Goal: Task Accomplishment & Management: Complete application form

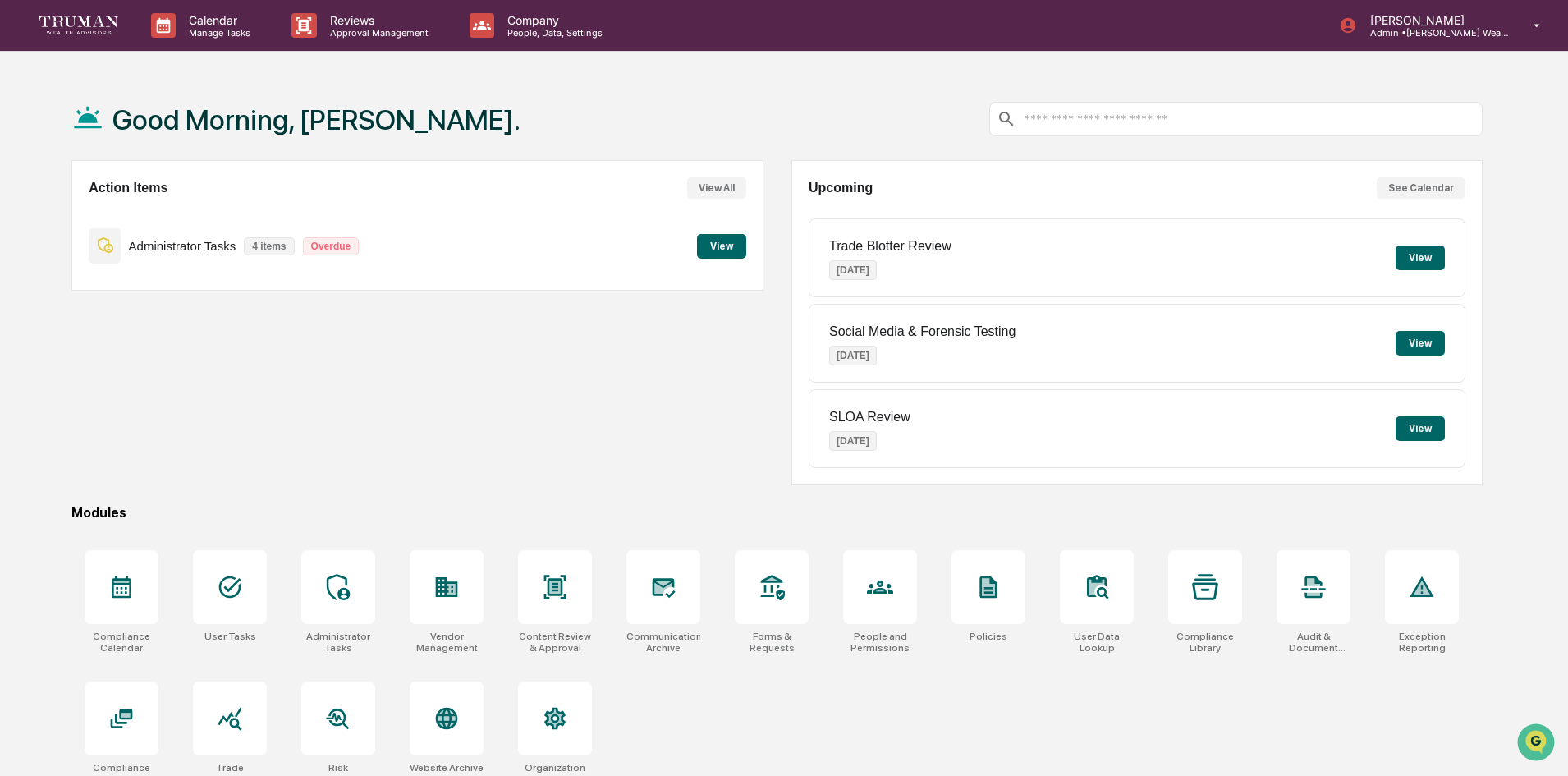
click at [709, 242] on button "View" at bounding box center [722, 247] width 49 height 25
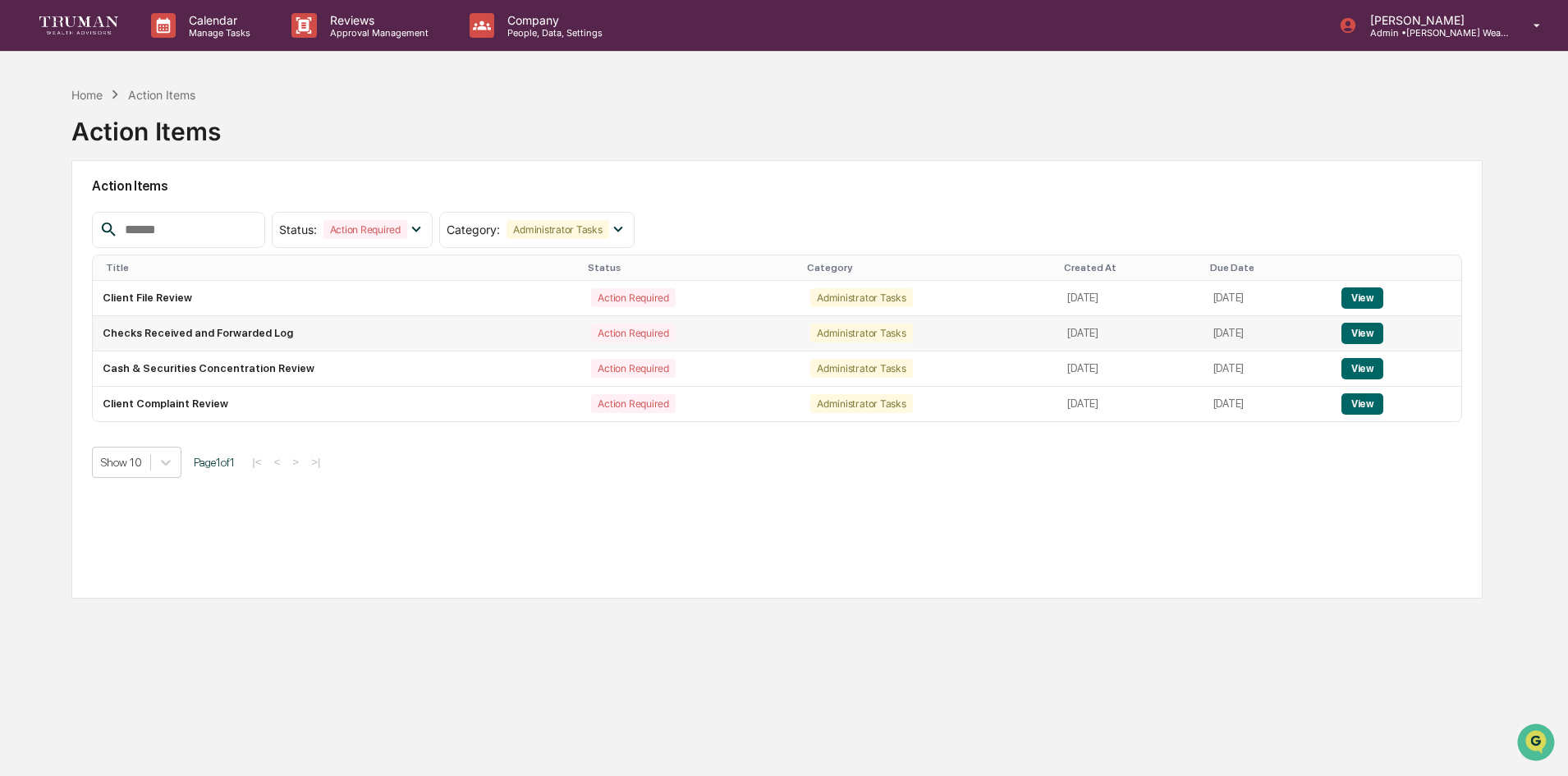
click at [233, 342] on td "Checks Received and Forwarded Log" at bounding box center [337, 333] width 488 height 35
click at [1375, 329] on button "View" at bounding box center [1362, 333] width 42 height 22
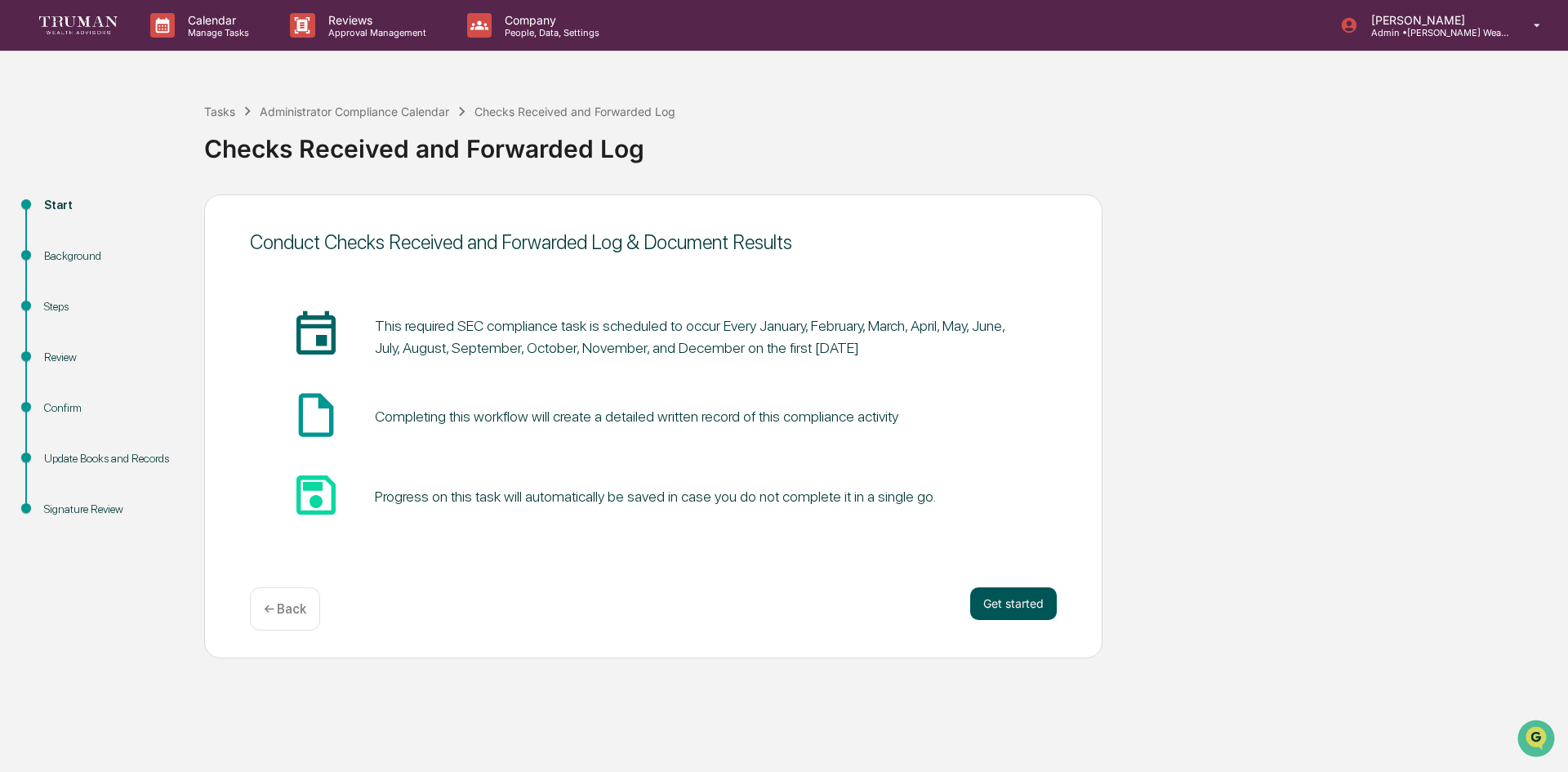
click at [1006, 602] on button "Get started" at bounding box center [1014, 604] width 86 height 32
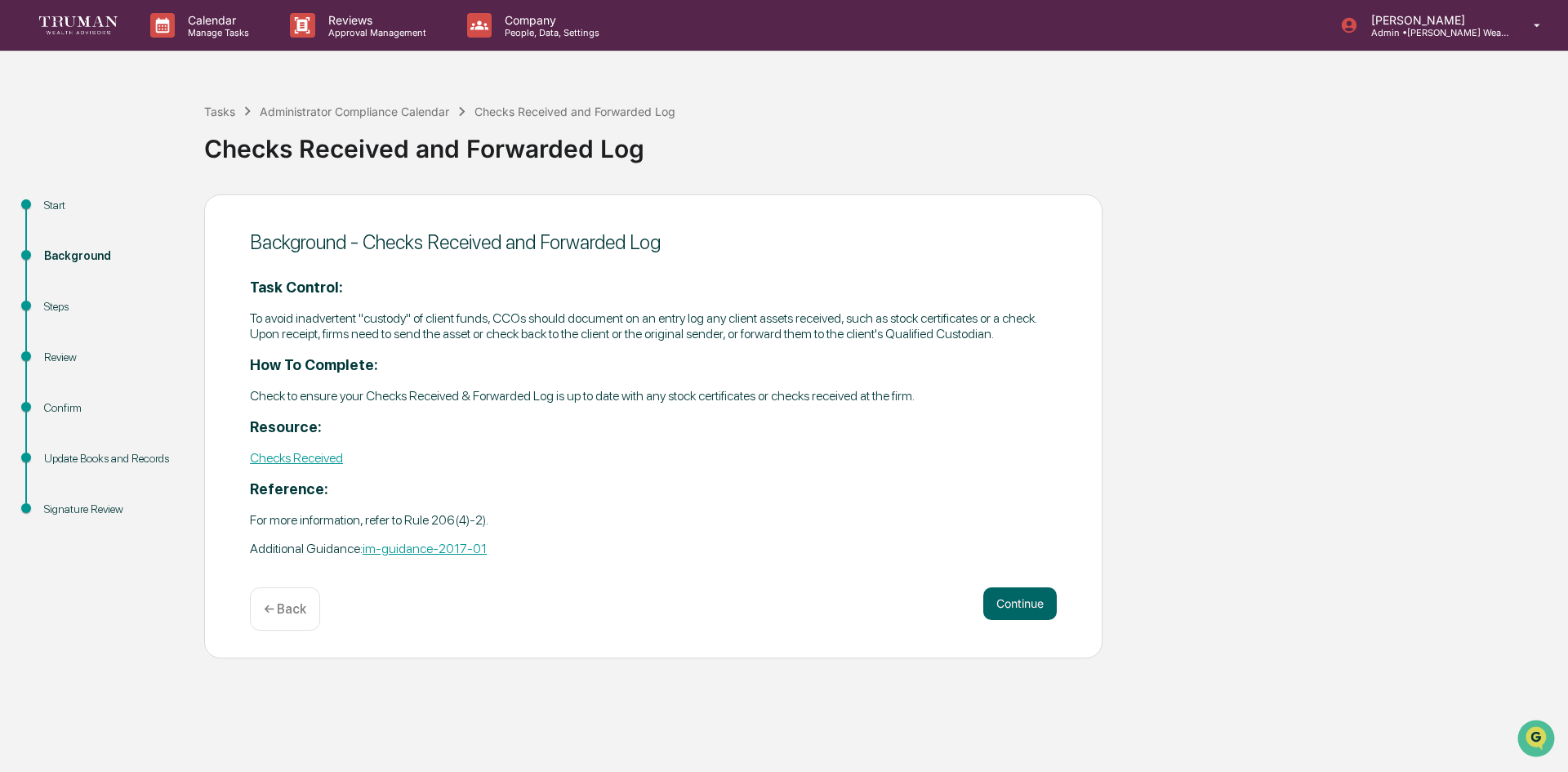
click at [317, 458] on link "Checks Received" at bounding box center [297, 458] width 93 height 16
click at [1015, 595] on button "Continue" at bounding box center [1019, 604] width 74 height 32
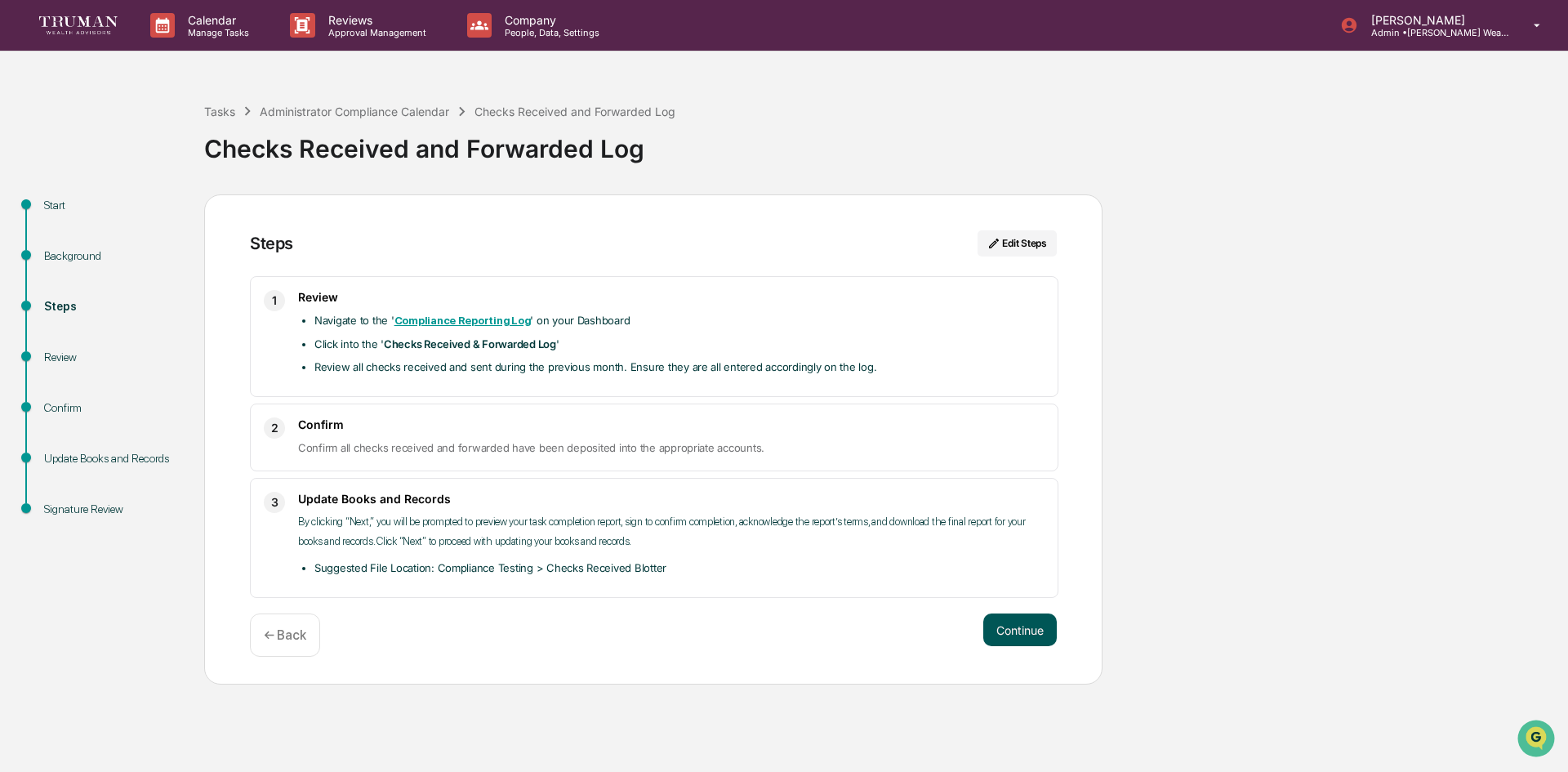
click at [1028, 631] on button "Continue" at bounding box center [1019, 629] width 74 height 32
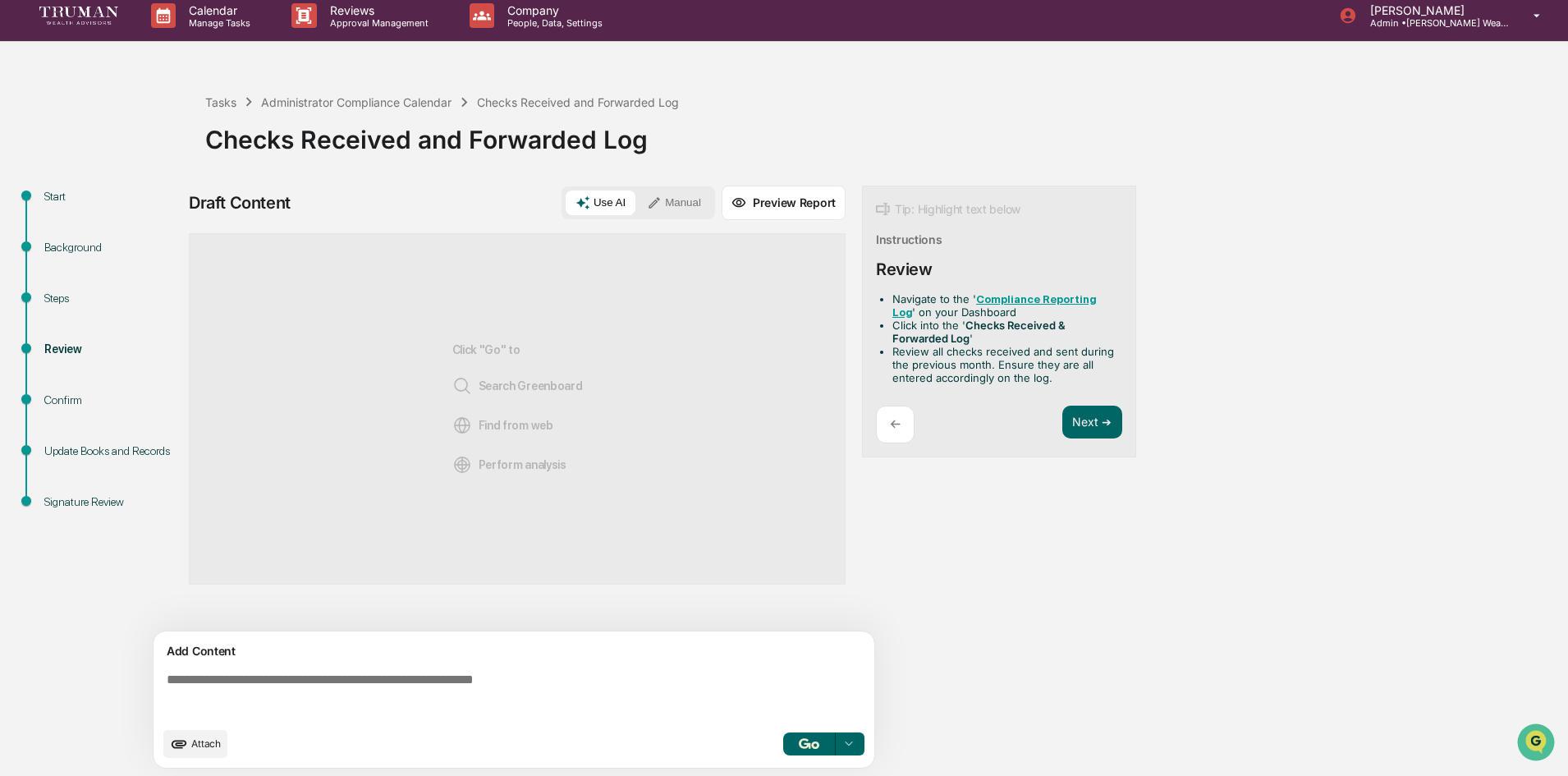
scroll to position [13, 0]
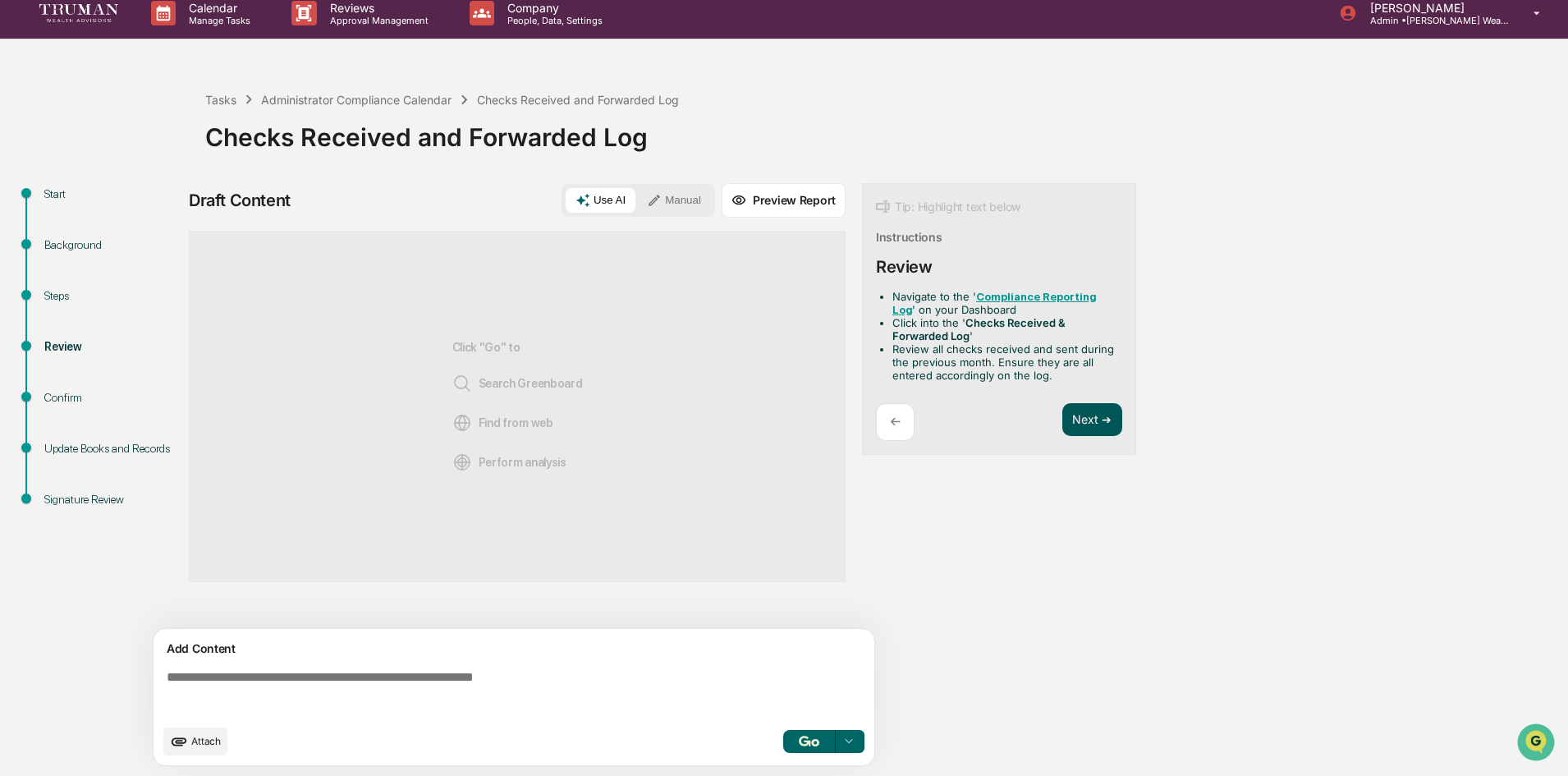
click at [1084, 418] on button "Next ➔" at bounding box center [1092, 420] width 60 height 33
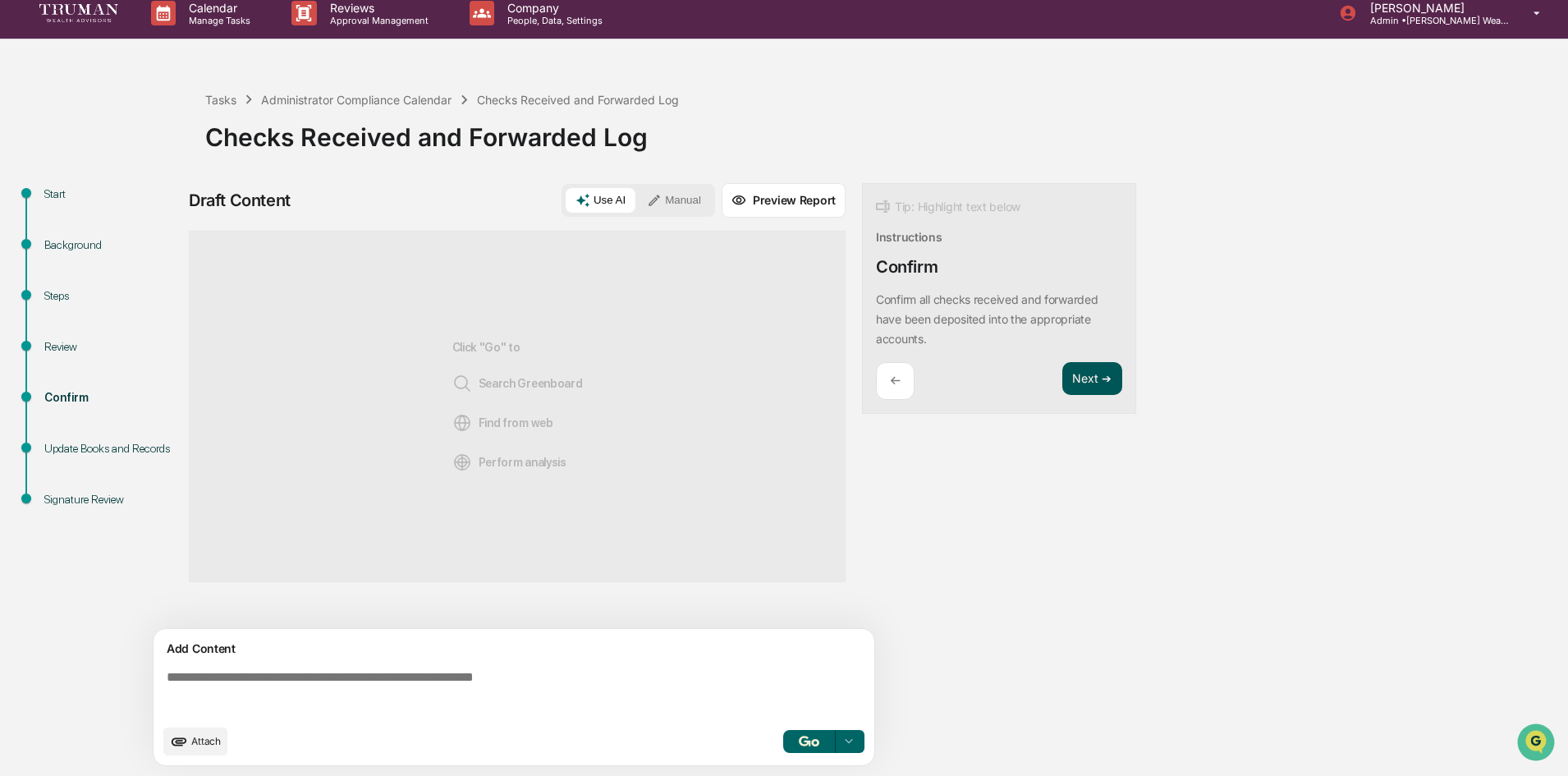
click at [1088, 373] on button "Next ➔" at bounding box center [1092, 379] width 60 height 33
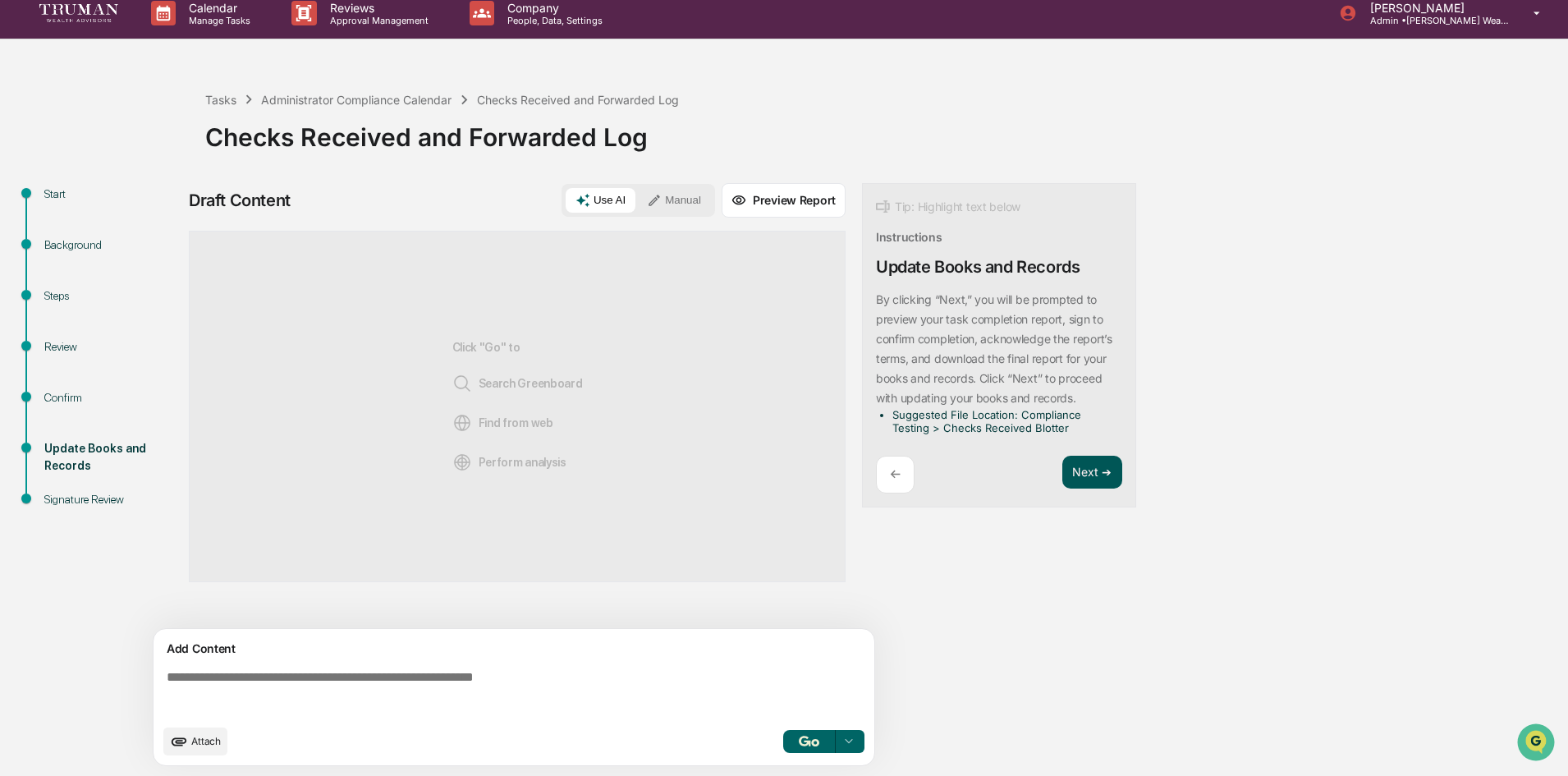
click at [1092, 481] on button "Next ➔" at bounding box center [1092, 473] width 60 height 33
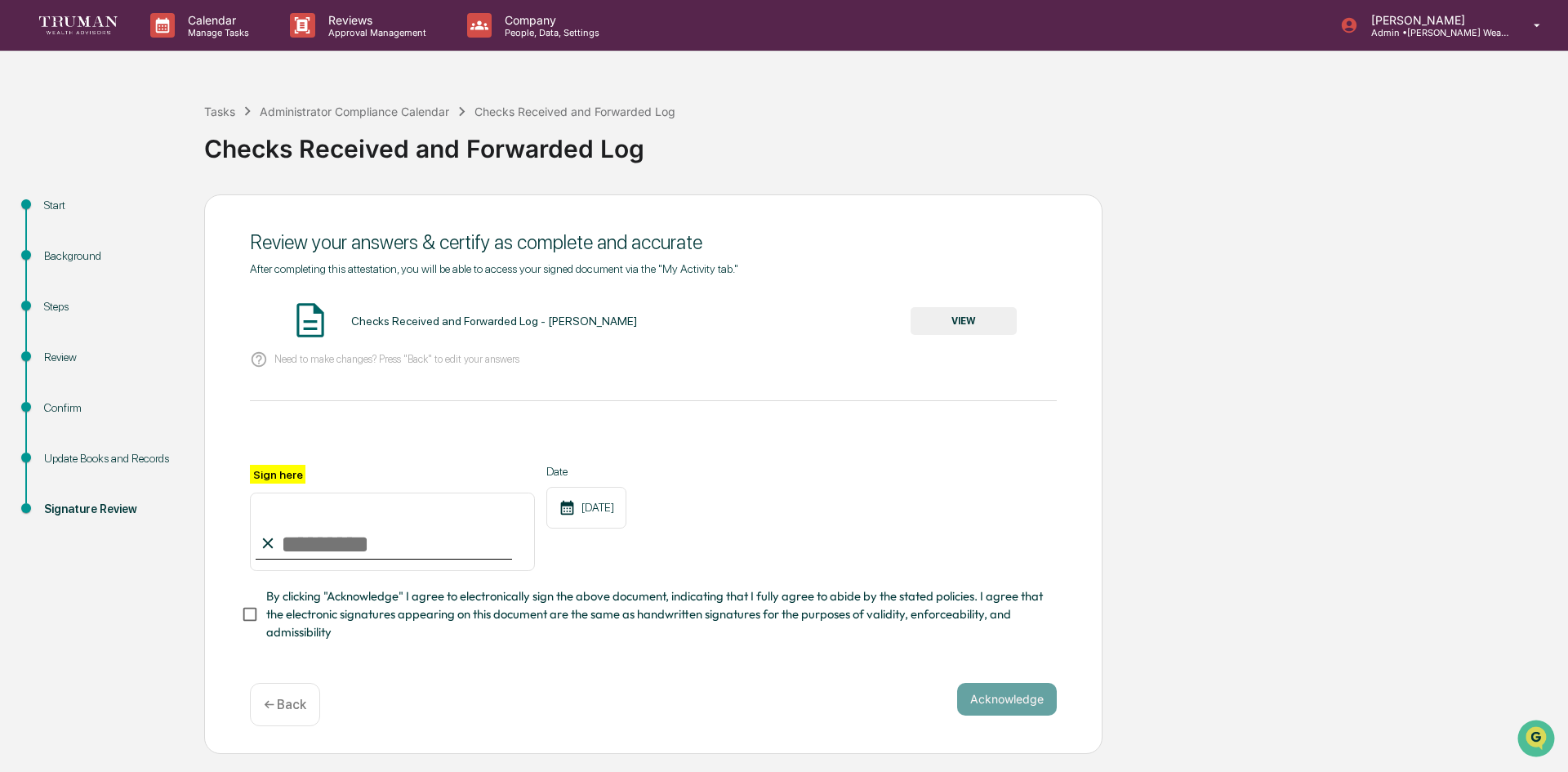
click at [376, 551] on input "Sign here" at bounding box center [393, 532] width 285 height 79
type input "**********"
click at [1039, 696] on button "Acknowledge" at bounding box center [1007, 699] width 99 height 32
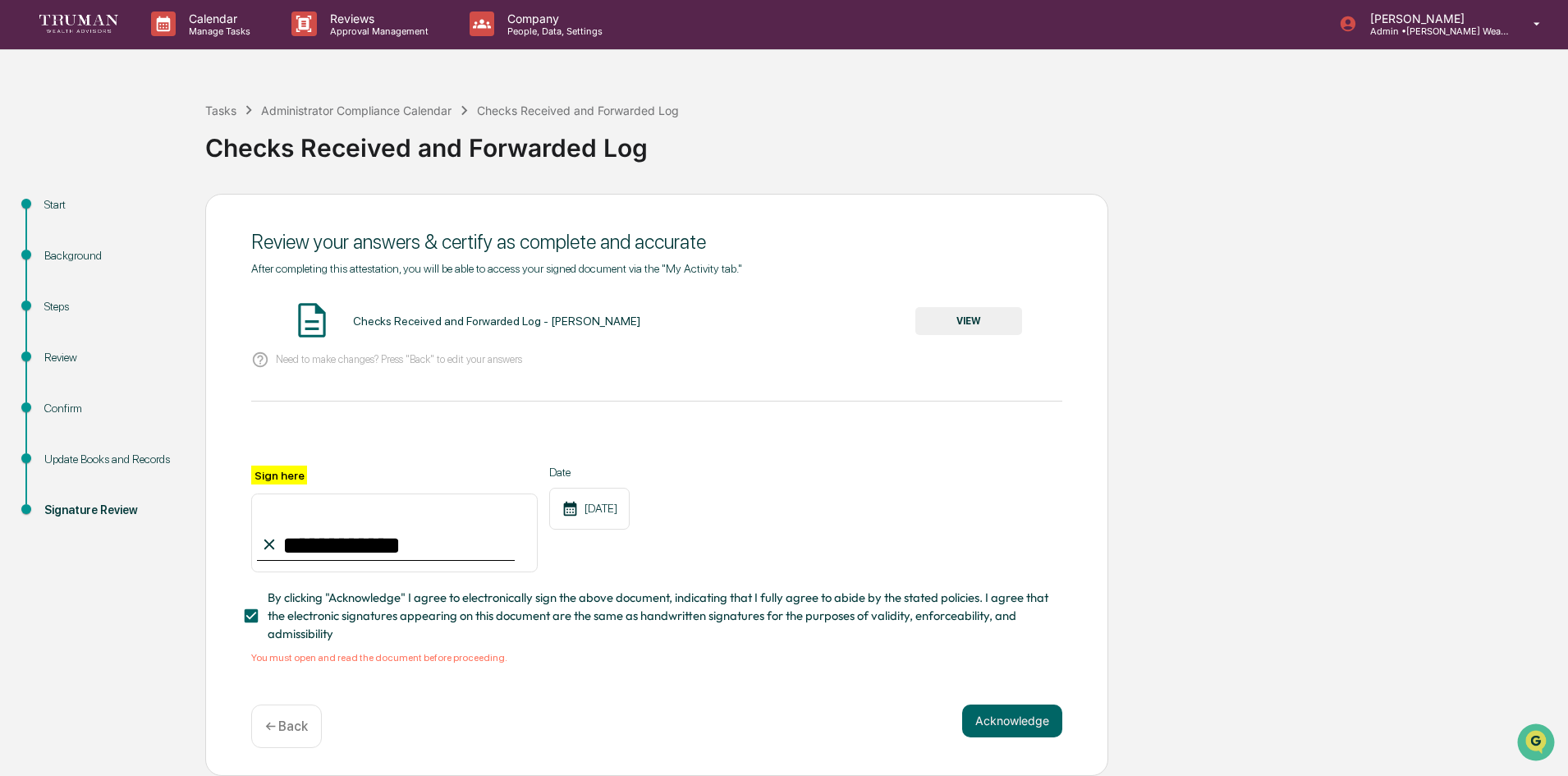
scroll to position [7, 0]
click at [959, 313] on button "VIEW" at bounding box center [969, 322] width 107 height 28
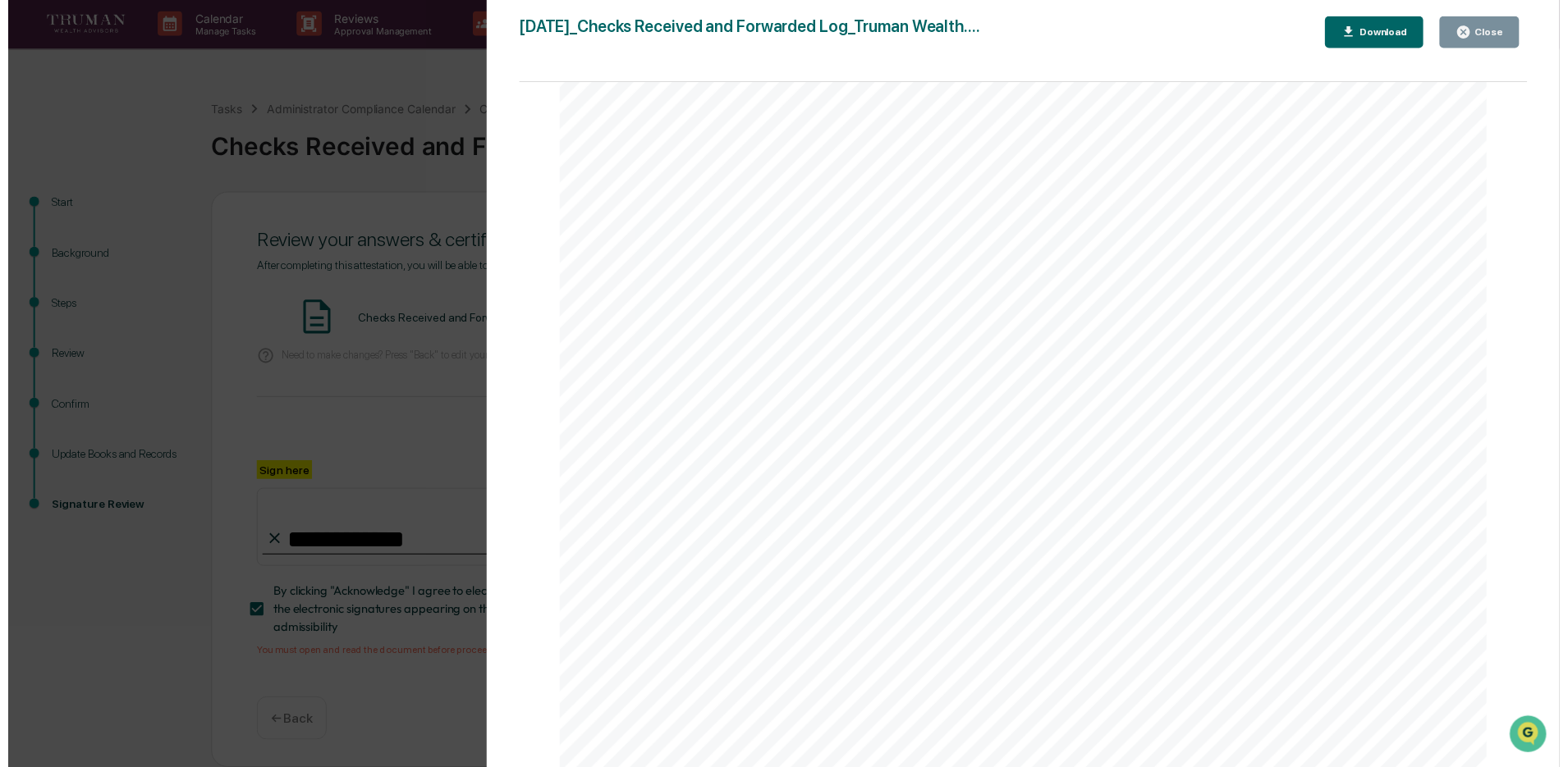
scroll to position [0, 0]
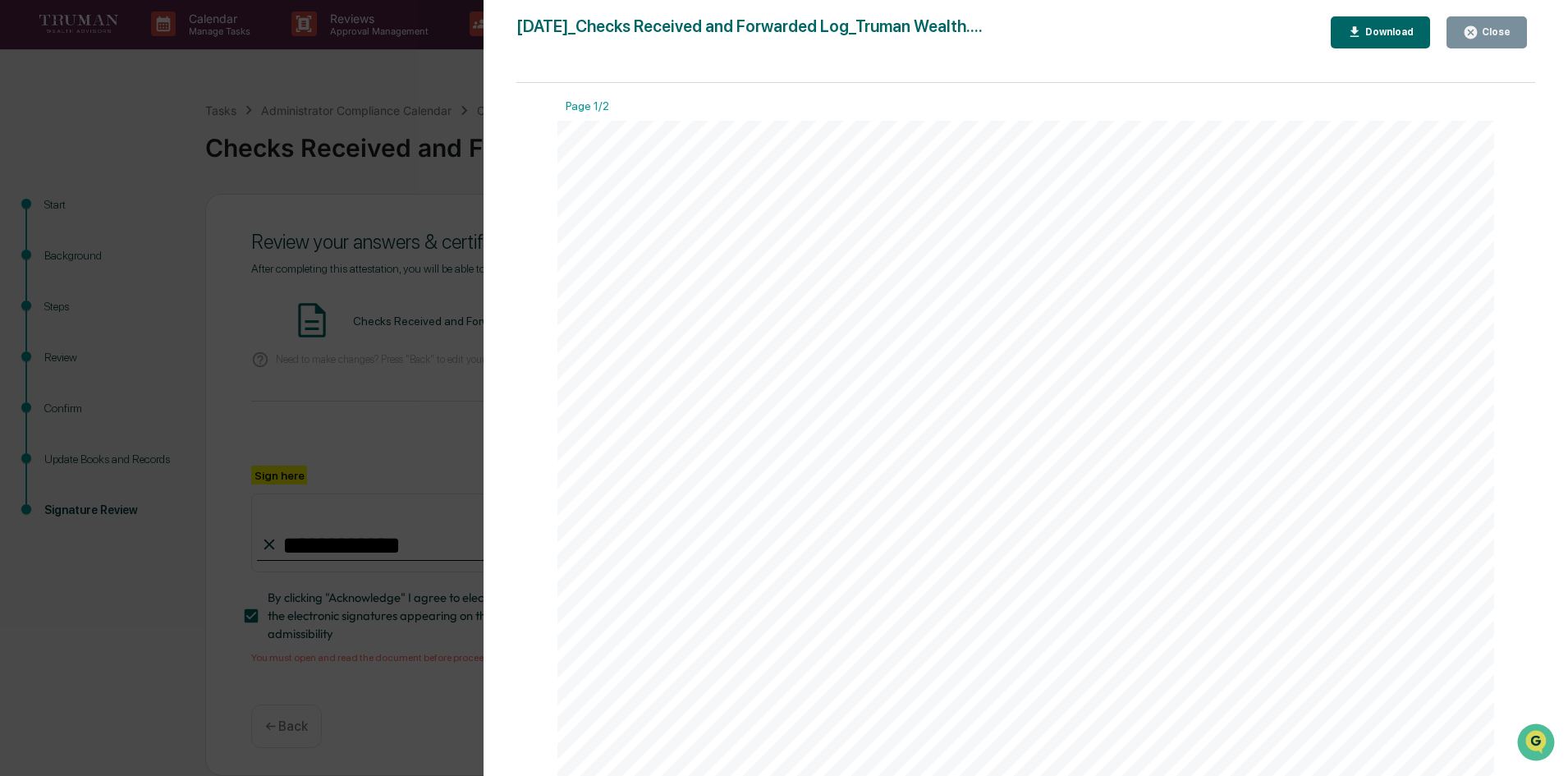
click at [1500, 28] on div "Close" at bounding box center [1495, 33] width 32 height 12
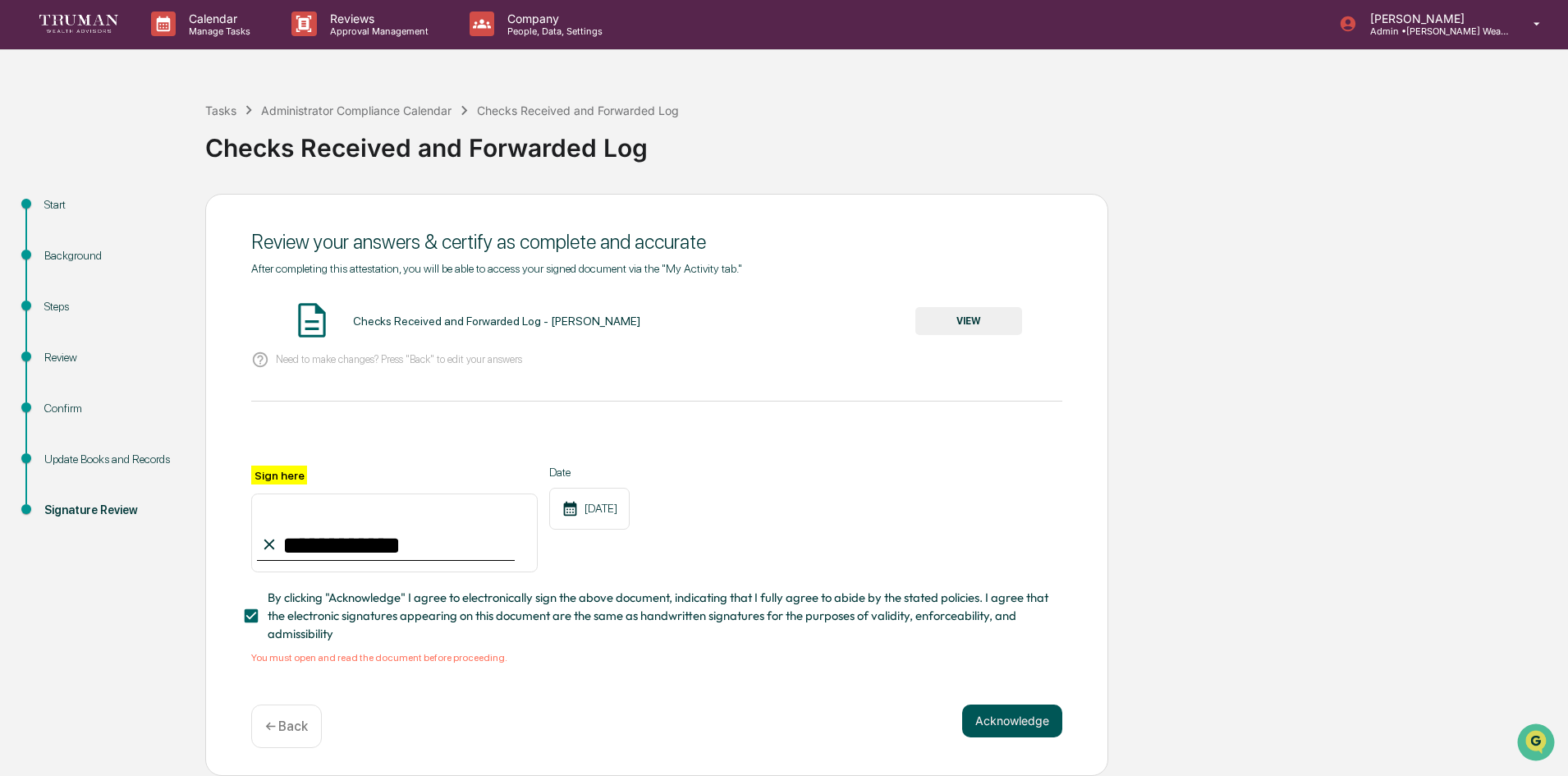
click at [1008, 721] on button "Acknowledge" at bounding box center [1012, 720] width 100 height 33
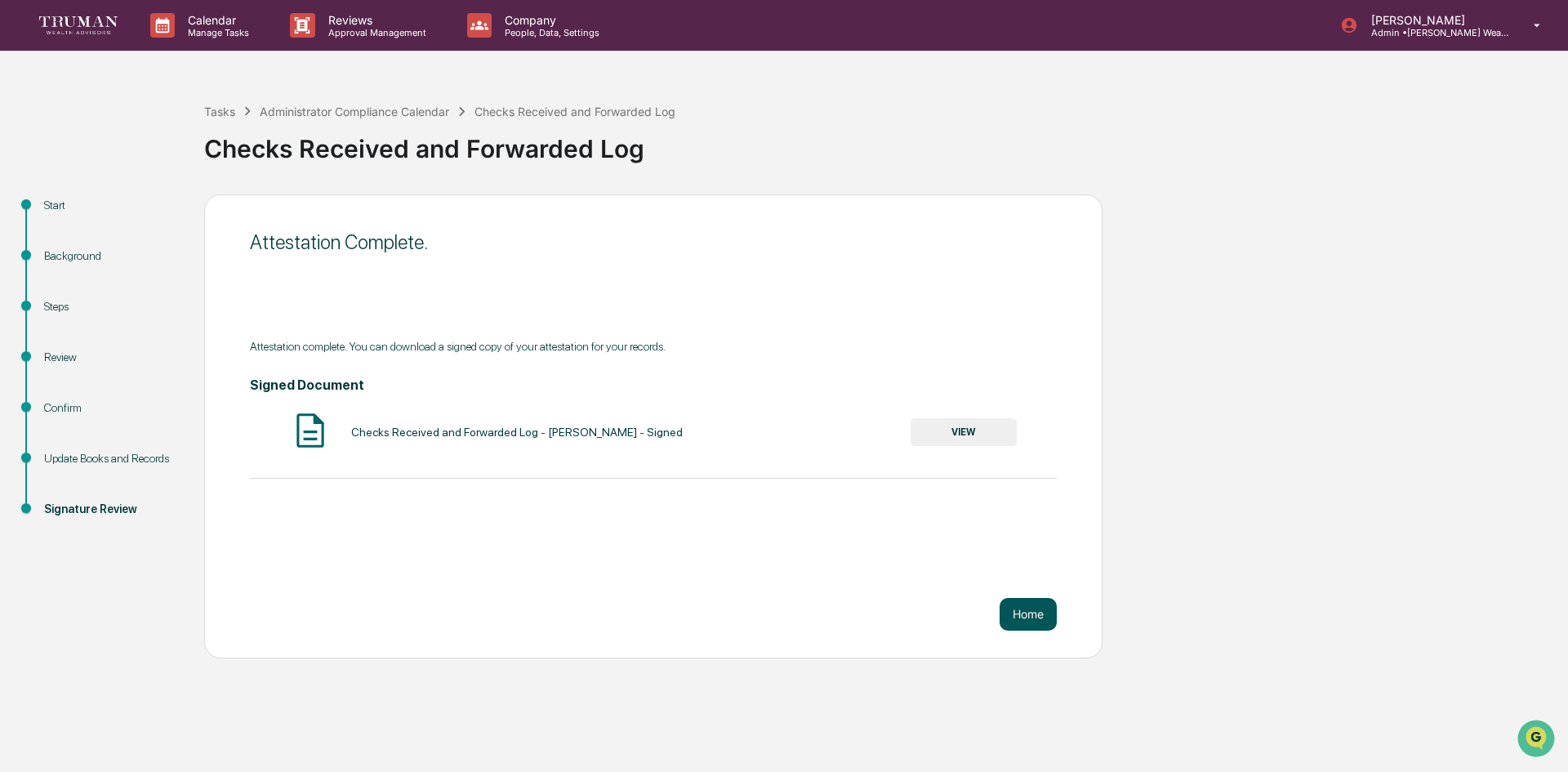
click at [1028, 606] on button "Home" at bounding box center [1028, 614] width 57 height 32
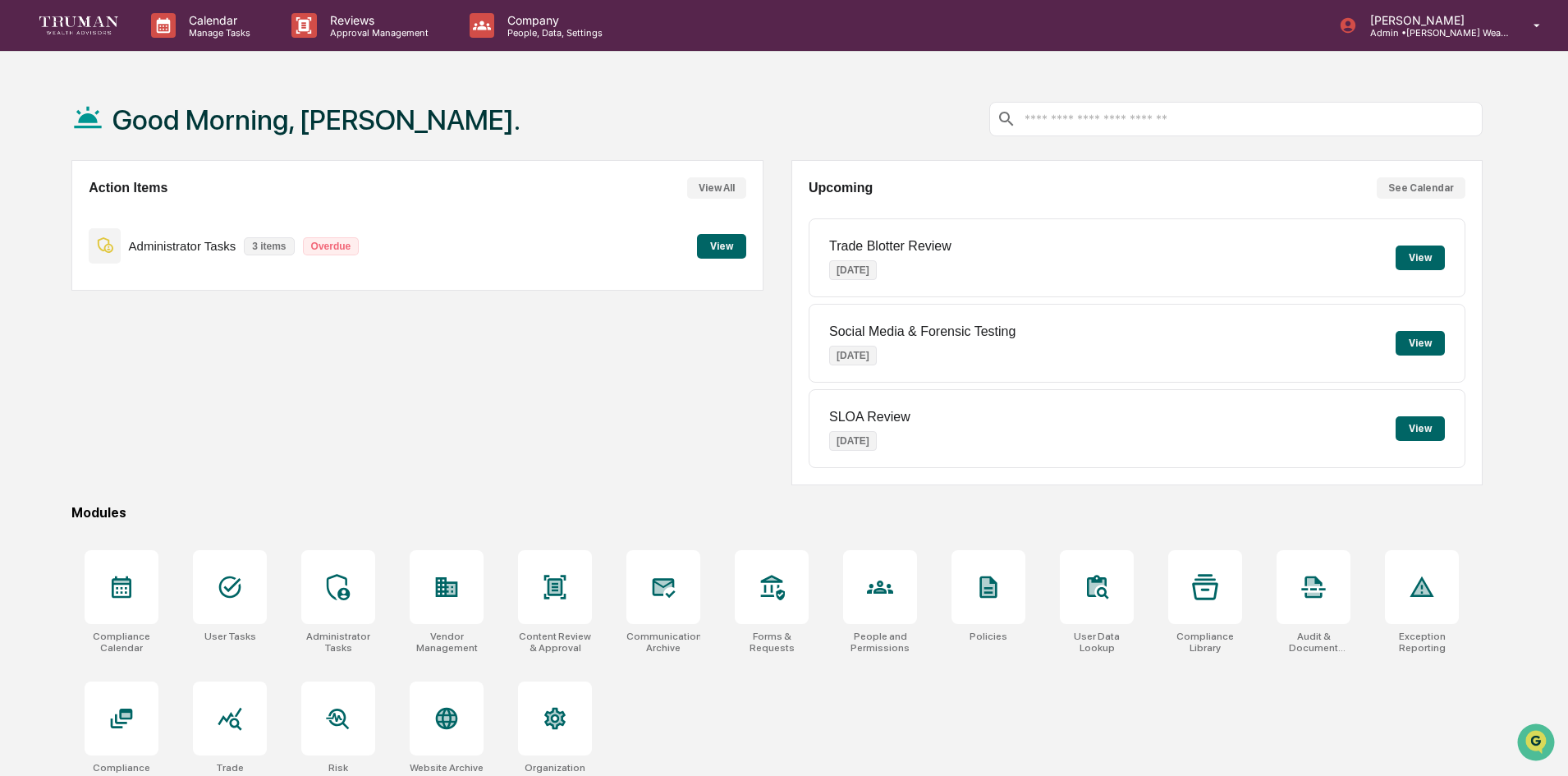
click at [721, 245] on button "View" at bounding box center [722, 247] width 49 height 25
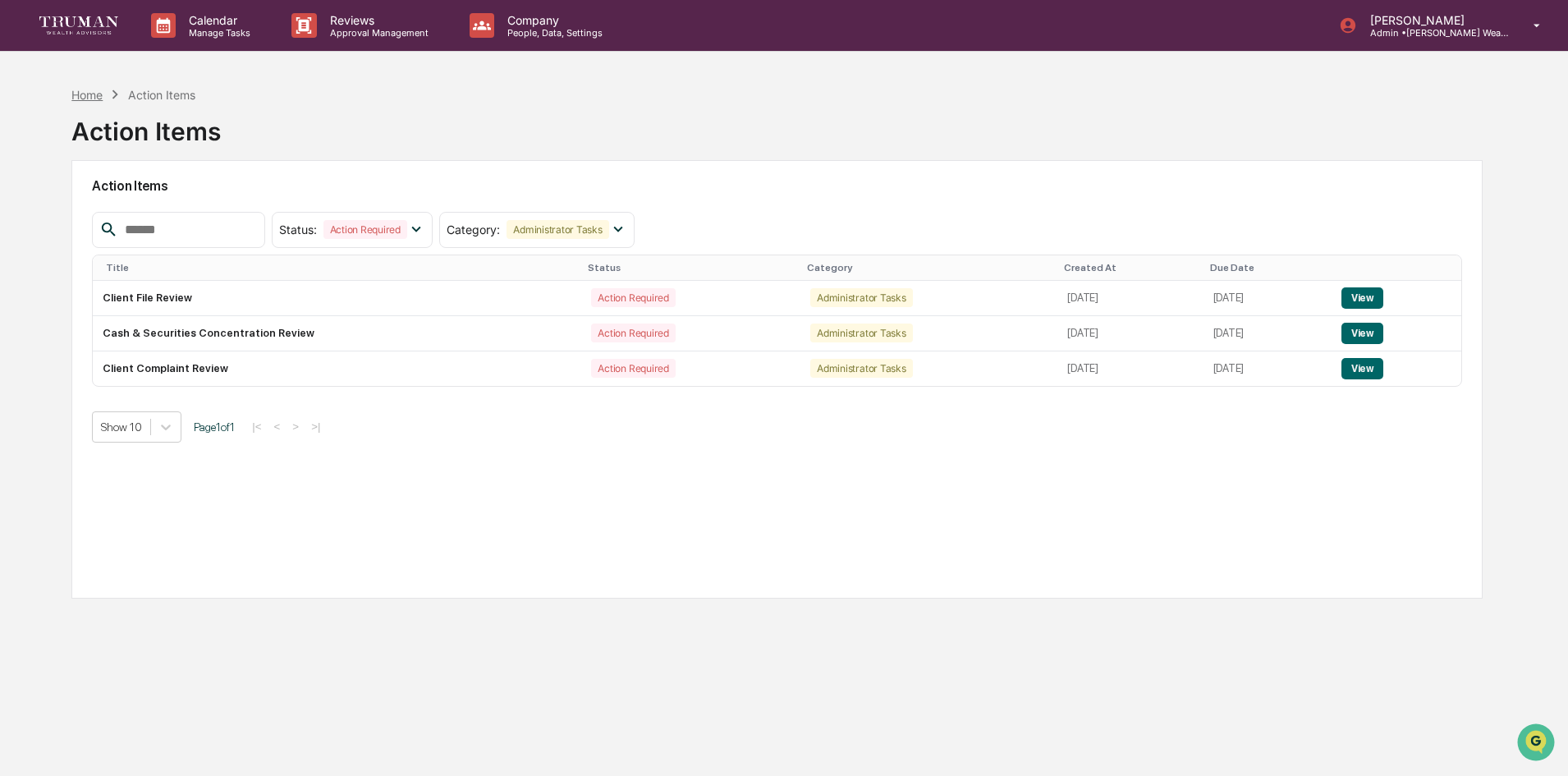
click at [91, 96] on div "Home" at bounding box center [87, 94] width 31 height 14
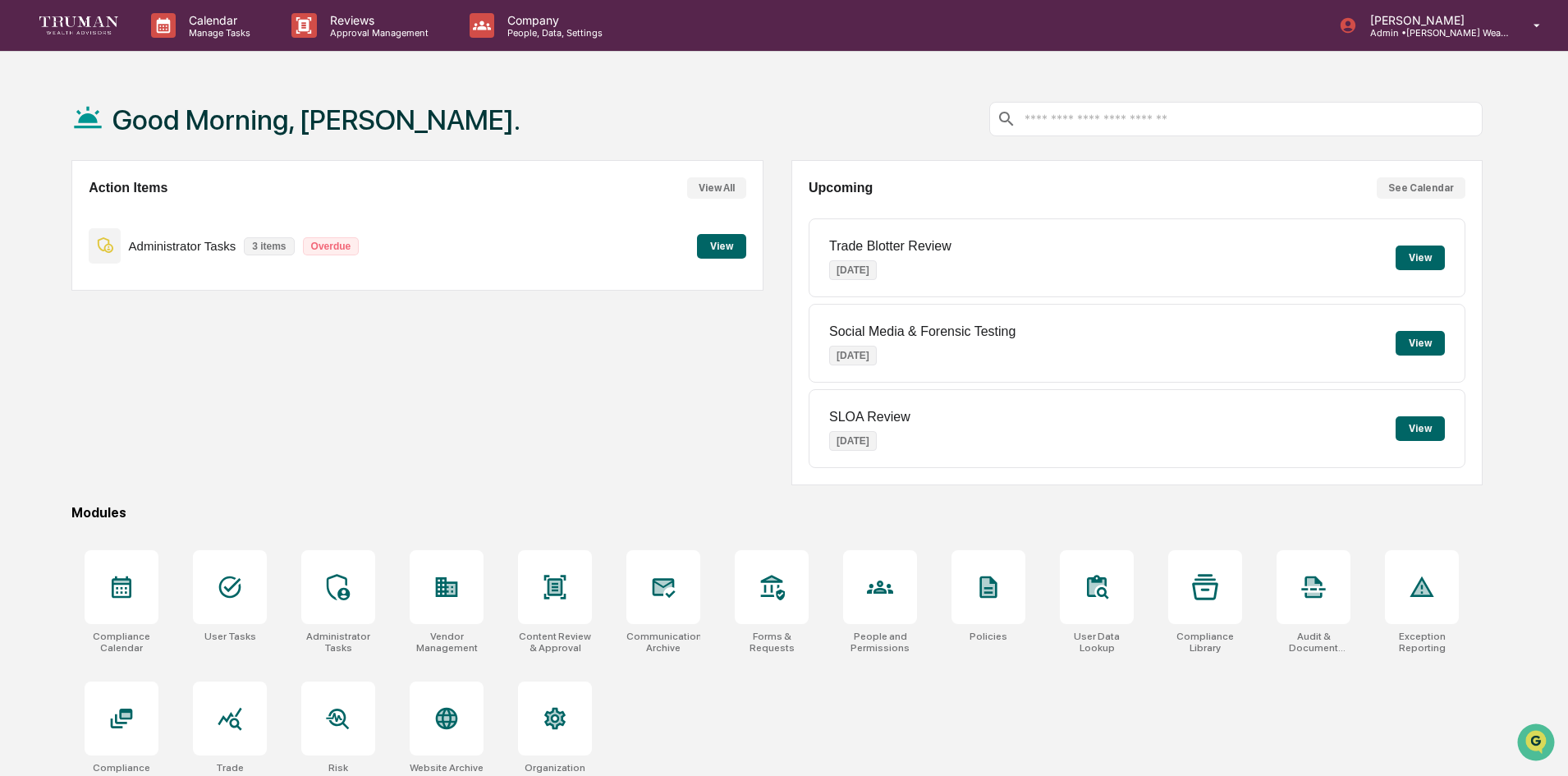
click at [1419, 258] on button "View" at bounding box center [1420, 258] width 49 height 25
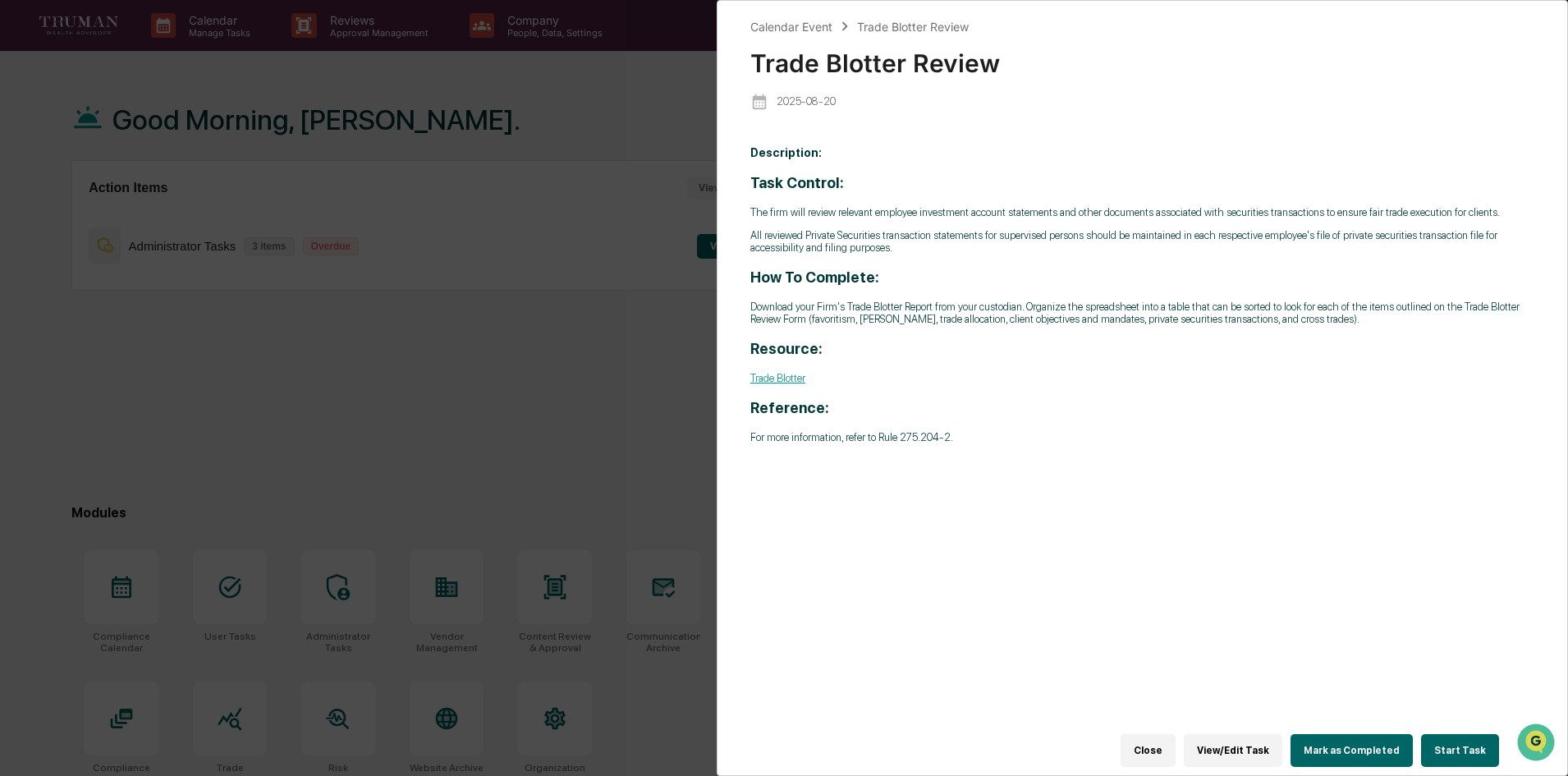
click at [1152, 742] on button "Close" at bounding box center [1148, 750] width 55 height 33
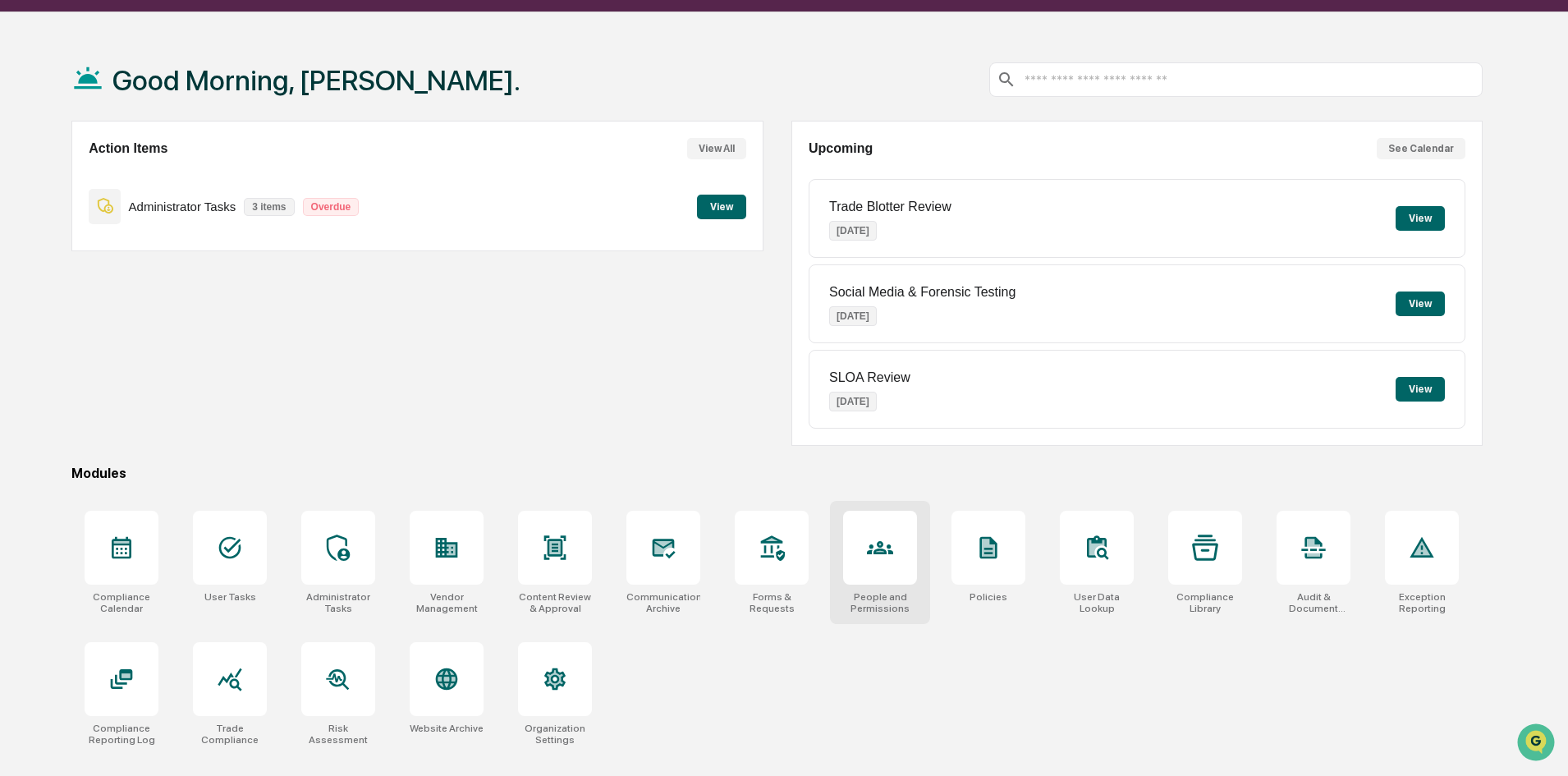
scroll to position [78, 0]
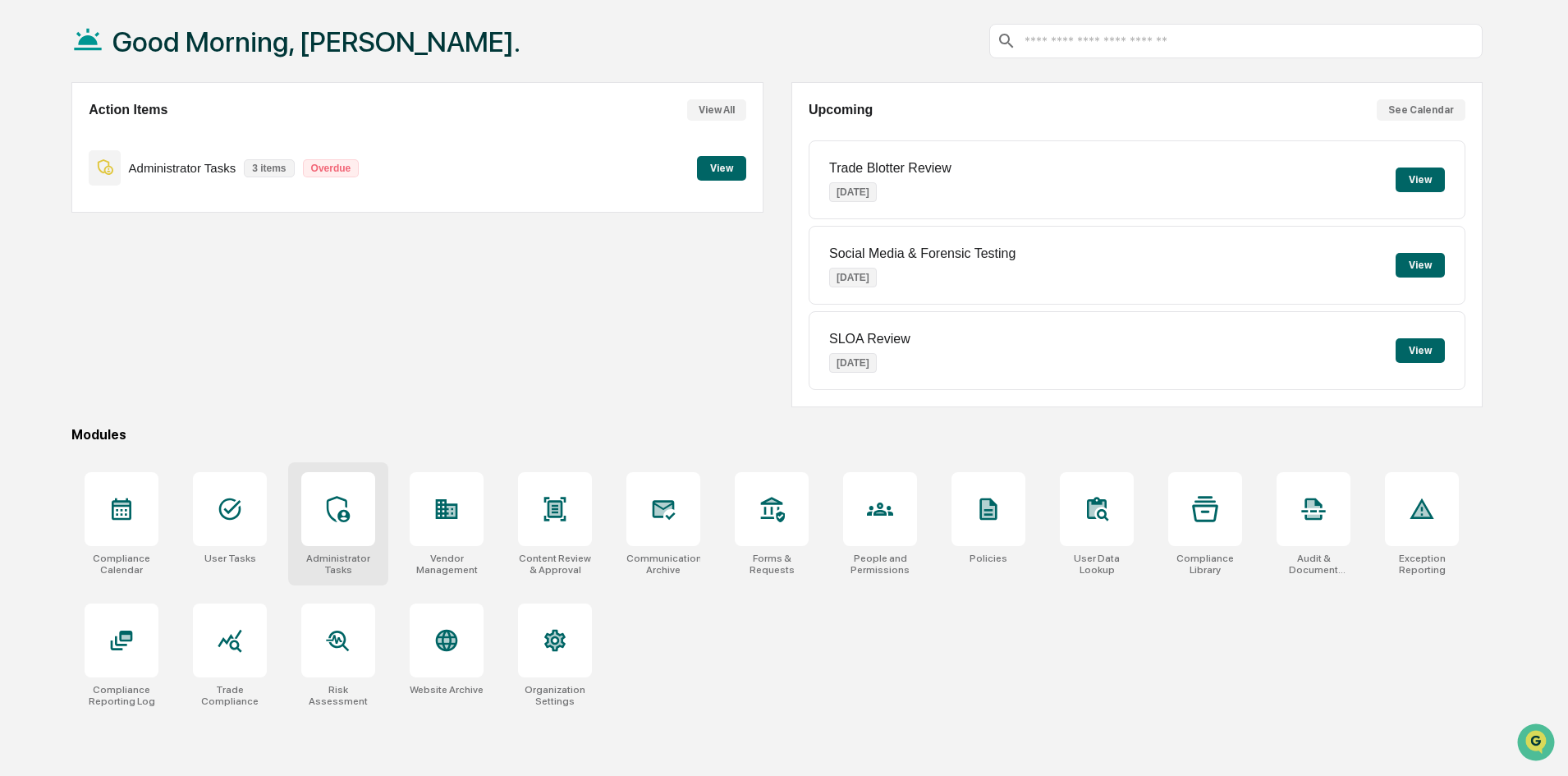
click at [317, 486] on div at bounding box center [338, 509] width 74 height 74
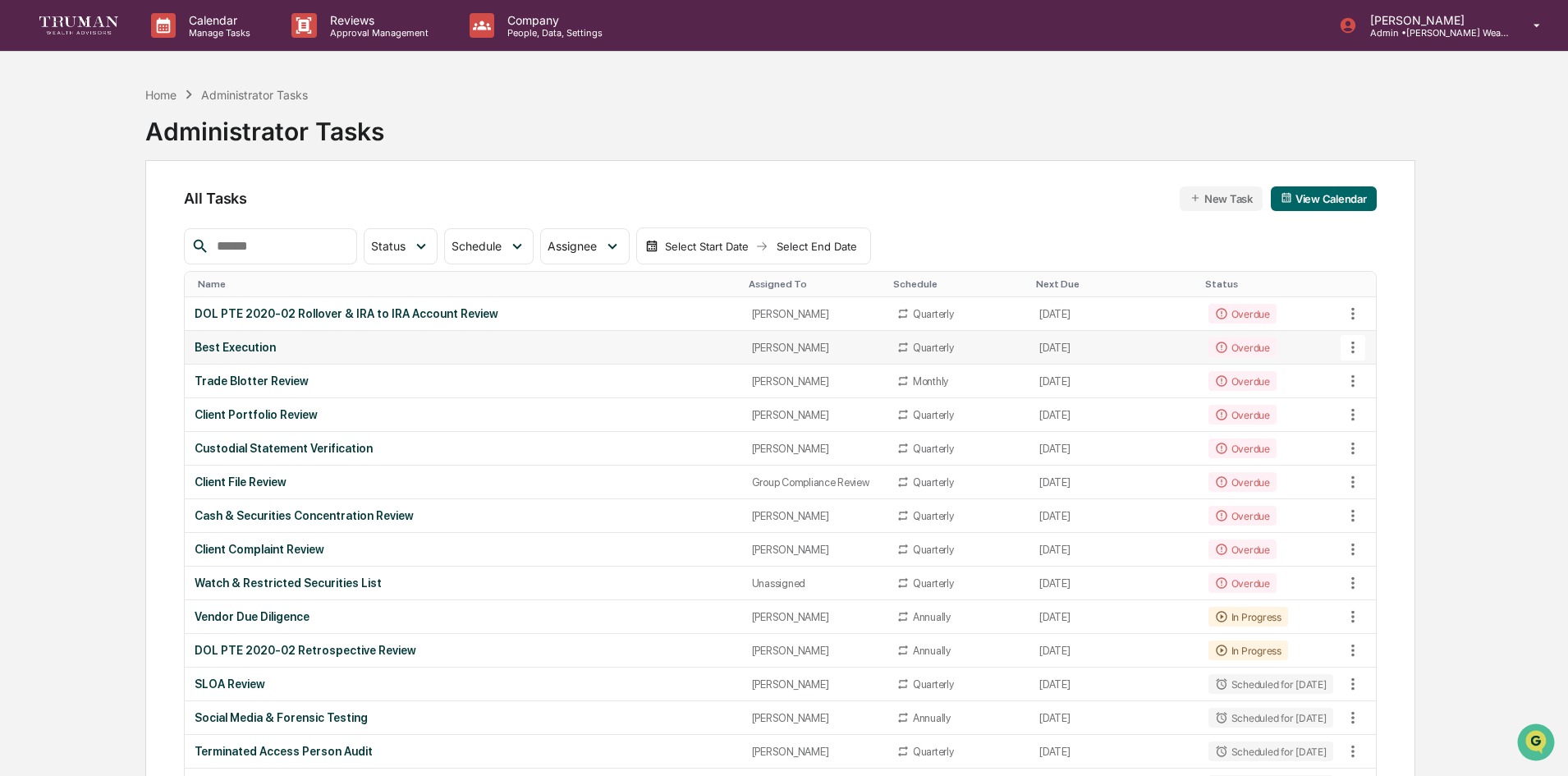
click at [245, 342] on div "Best Execution" at bounding box center [463, 348] width 537 height 13
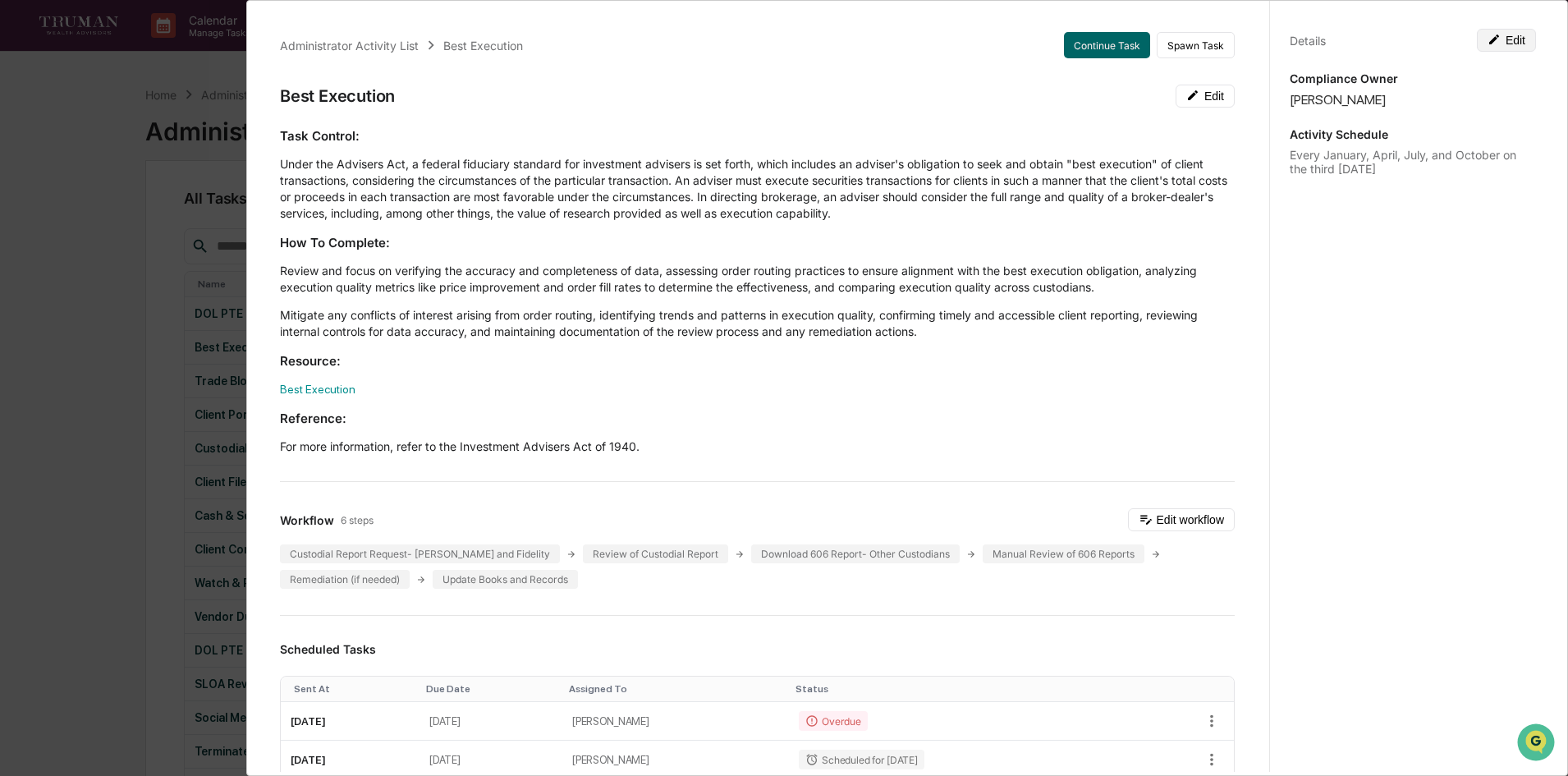
click at [1495, 45] on button "Edit" at bounding box center [1506, 40] width 59 height 23
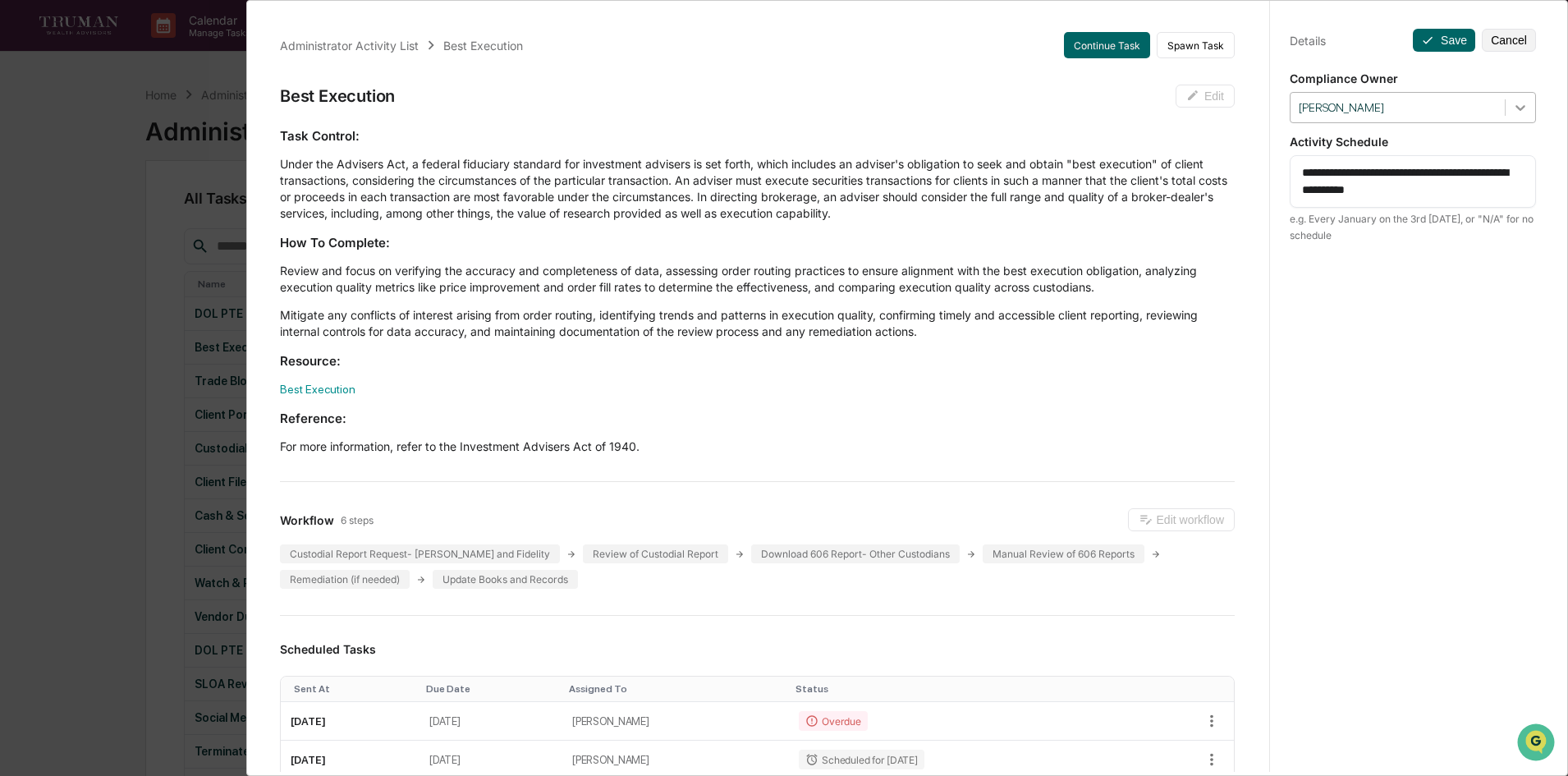
click at [1516, 107] on icon at bounding box center [1521, 108] width 10 height 6
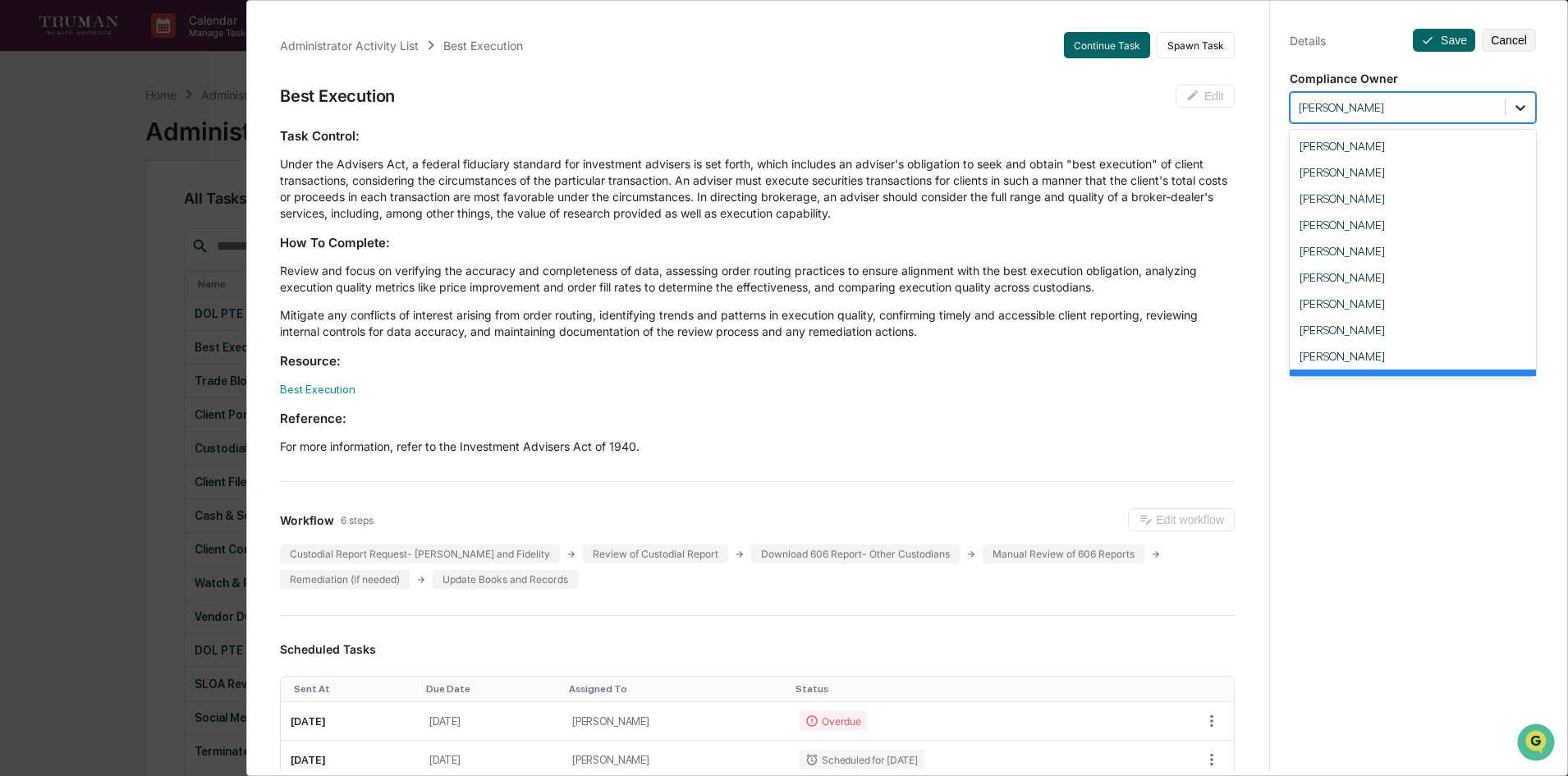
scroll to position [28, 0]
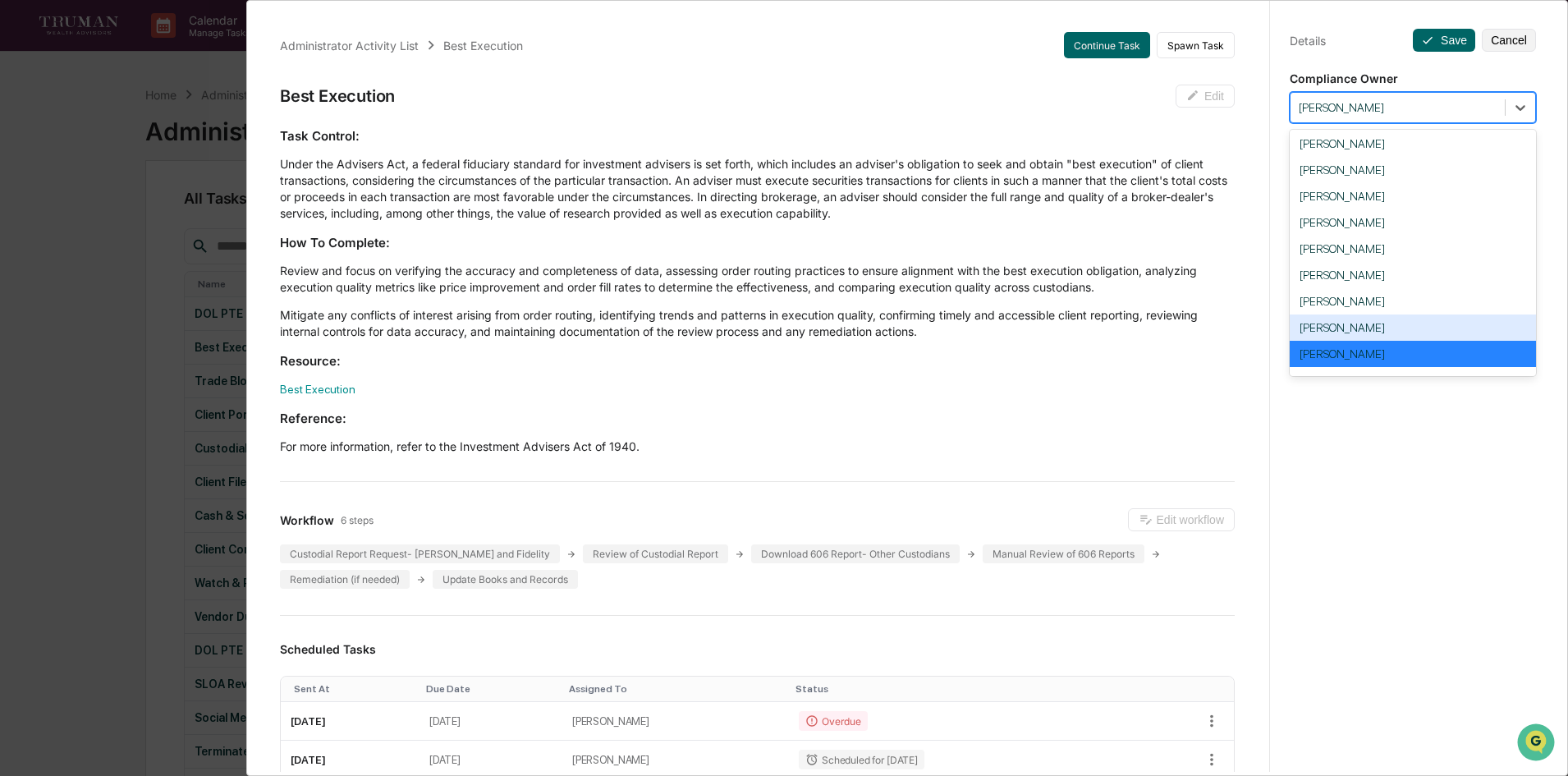
click at [1426, 323] on div "[PERSON_NAME]" at bounding box center [1413, 328] width 247 height 27
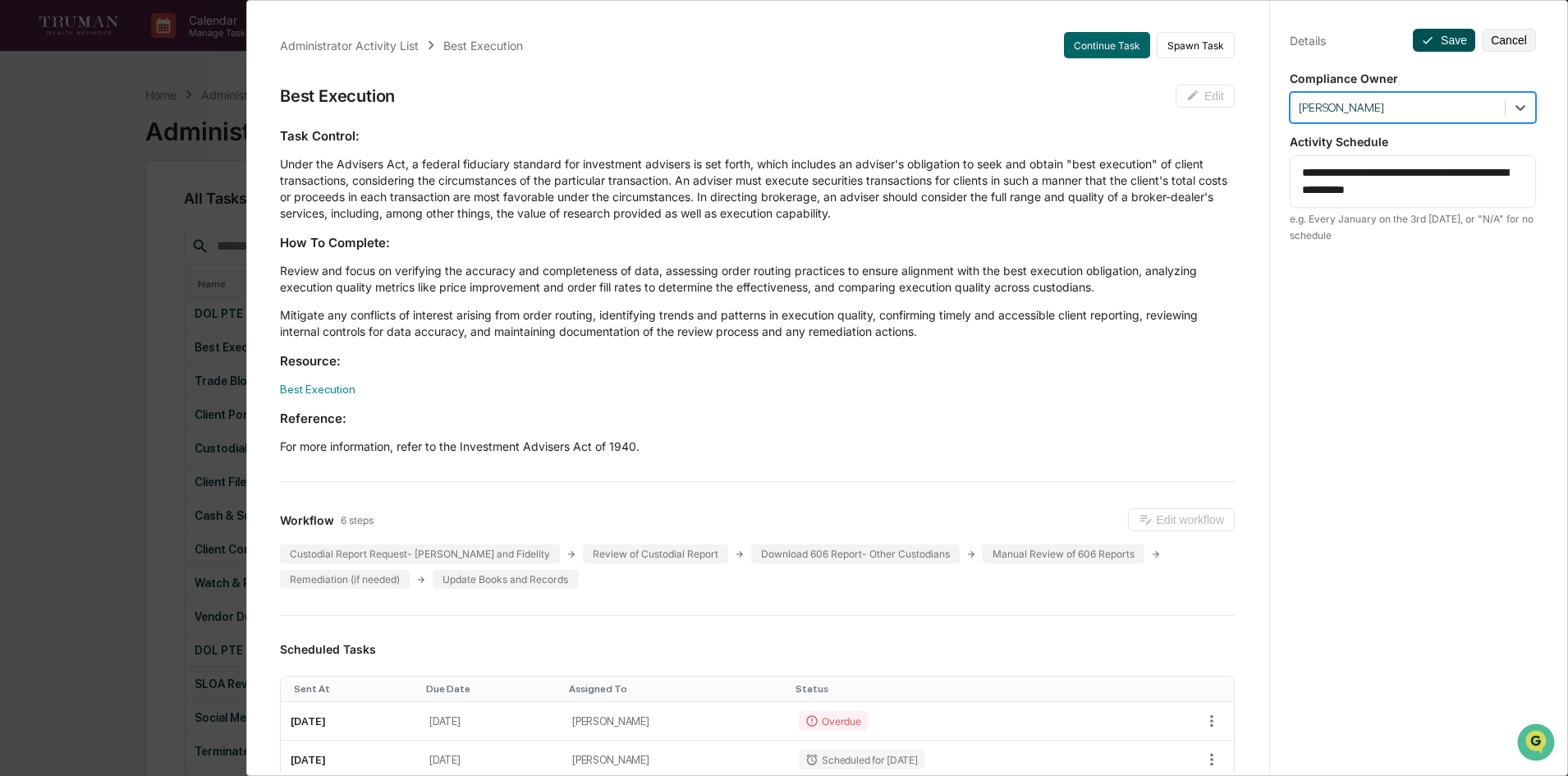
click at [1443, 36] on button "Save" at bounding box center [1444, 40] width 62 height 23
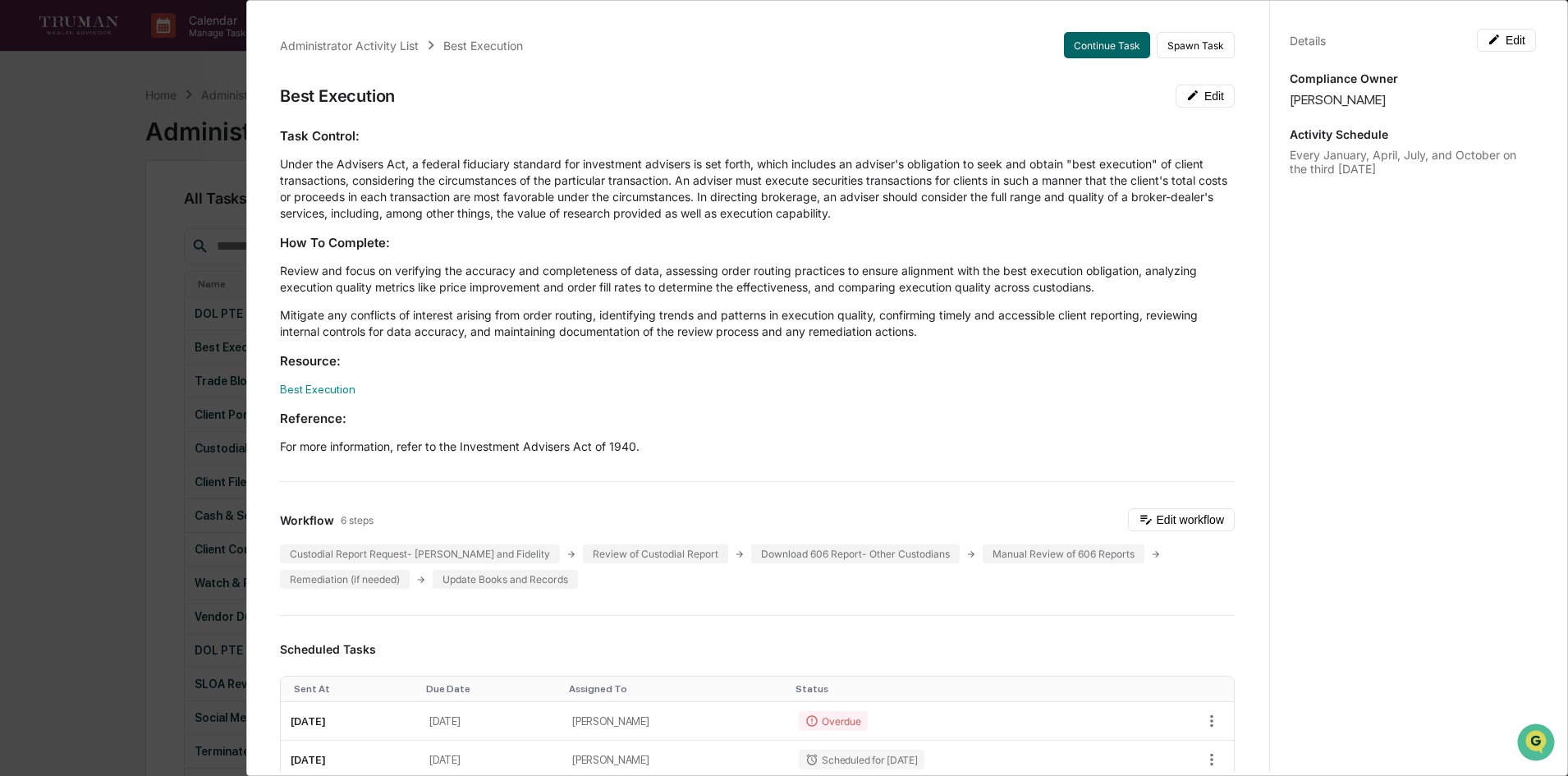
click at [104, 158] on div "Administrator Activity List Best Execution Continue Task Spawn Task Best Execut…" at bounding box center [784, 388] width 1568 height 776
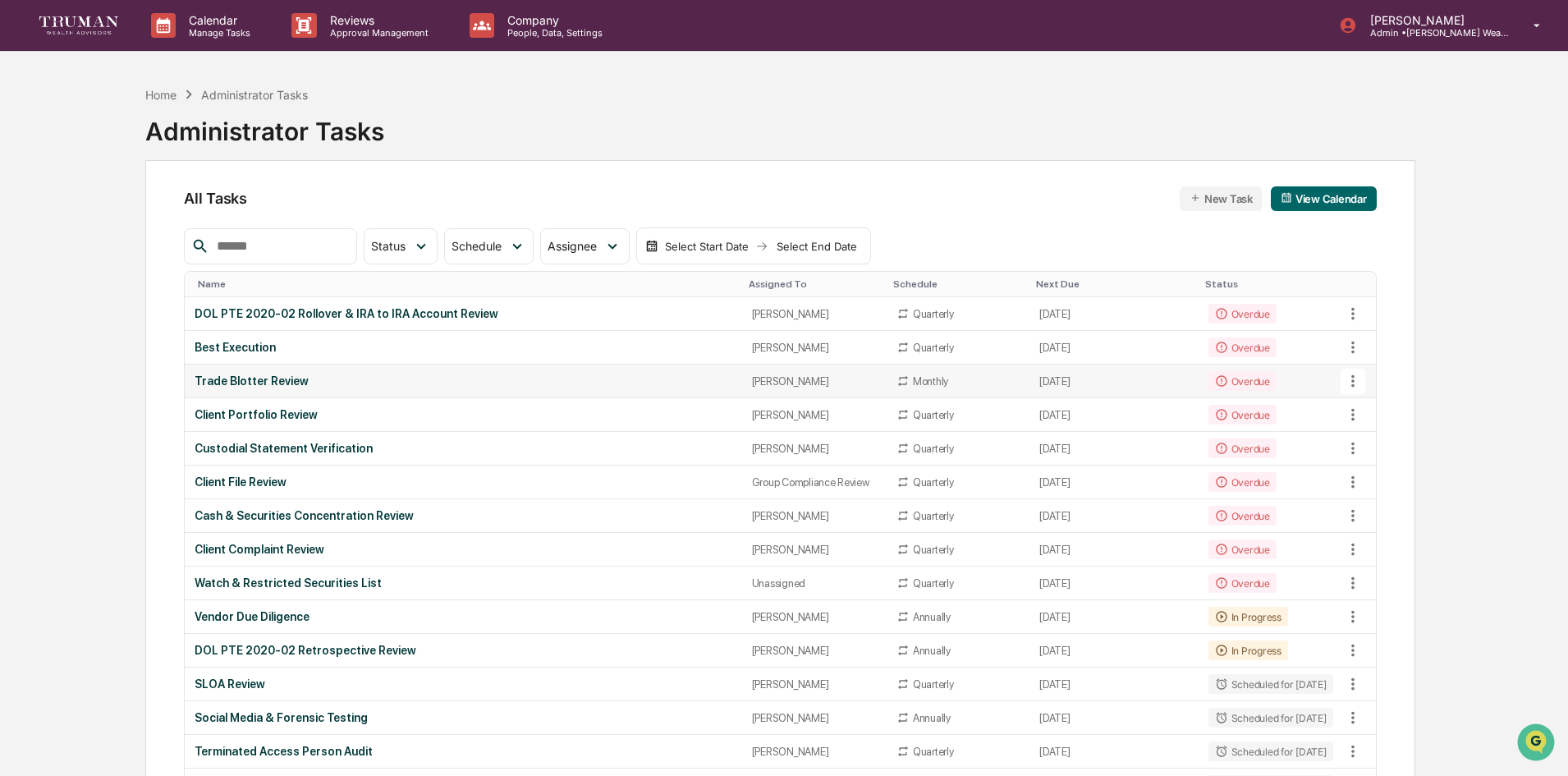
click at [342, 380] on div "Trade Blotter Review" at bounding box center [463, 381] width 537 height 13
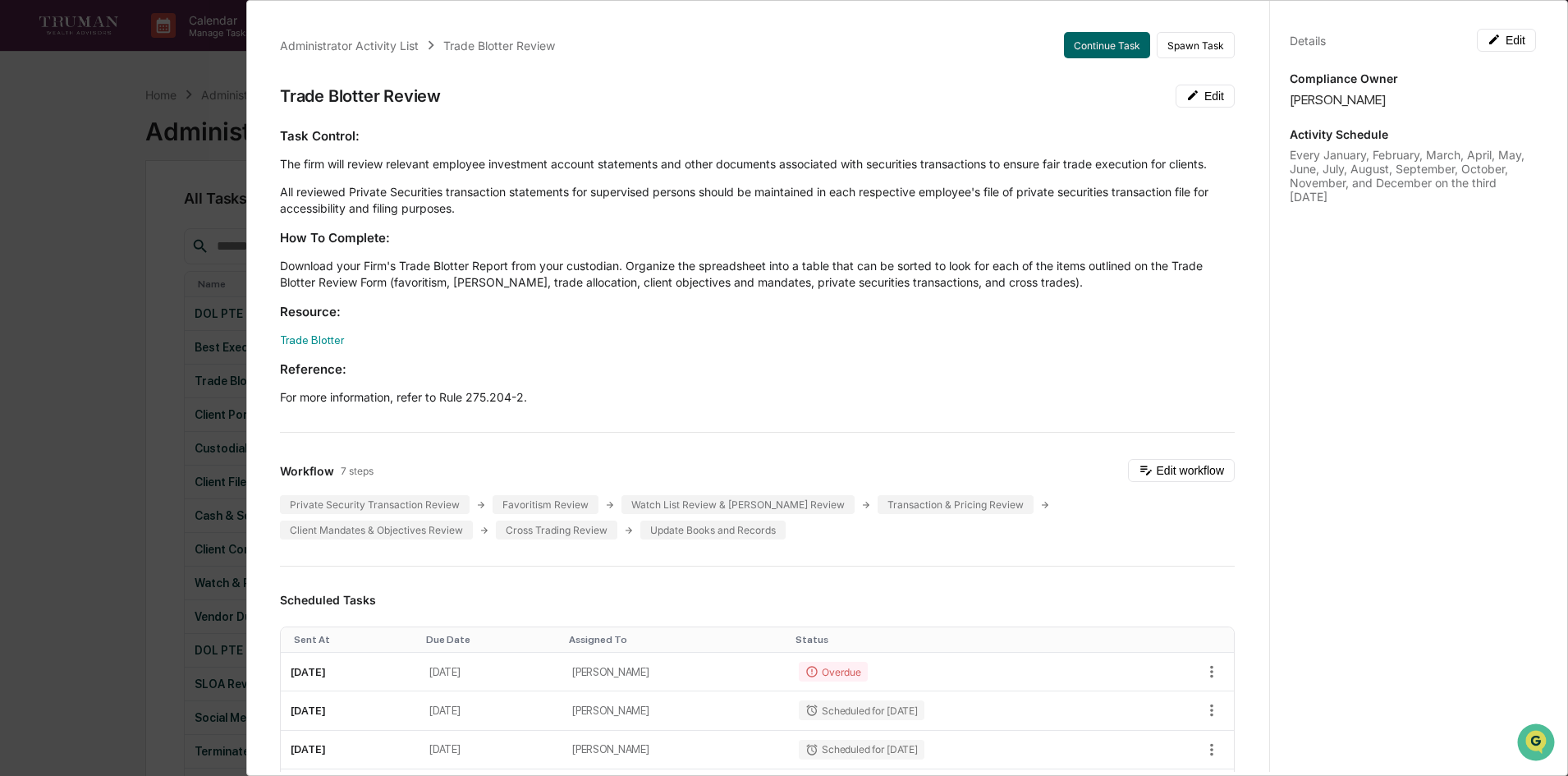
click at [67, 203] on div "Administrator Activity List Trade Blotter Review Continue Task Spawn Task Trade…" at bounding box center [784, 388] width 1568 height 776
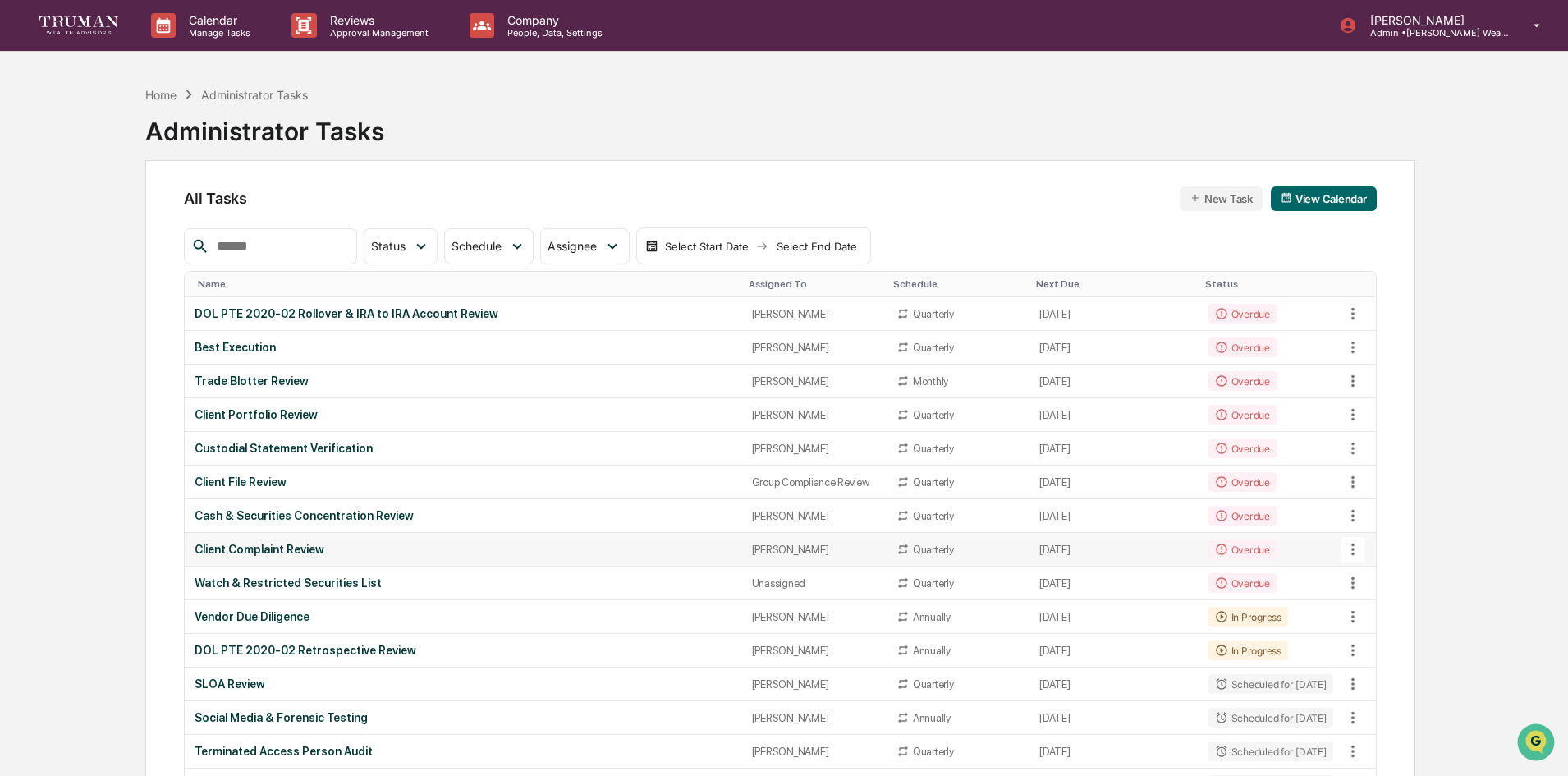
click at [253, 552] on div "Client Complaint Review" at bounding box center [463, 549] width 537 height 13
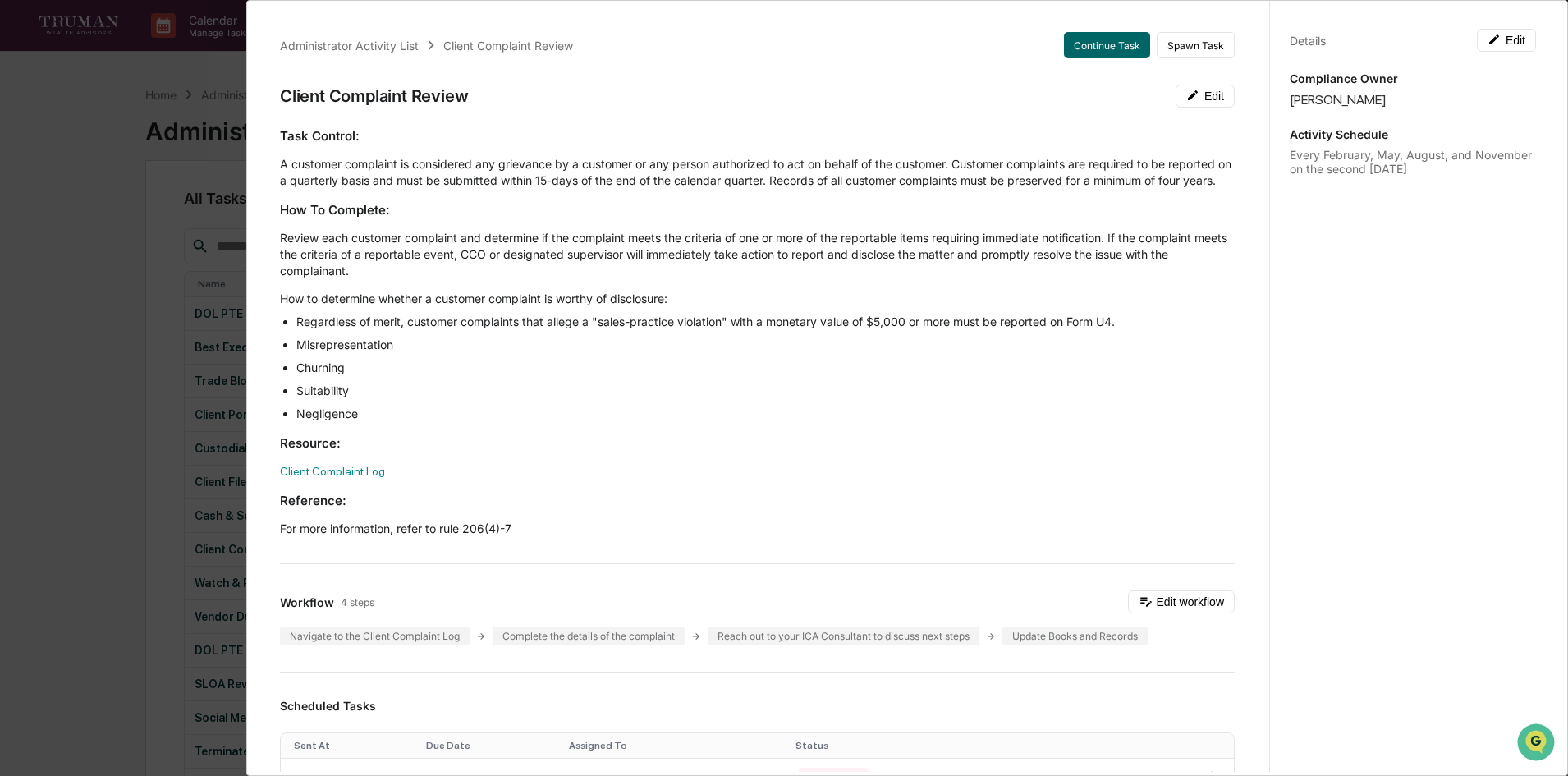
click at [81, 181] on div "Administrator Activity List Client Complaint Review Continue Task Spawn Task Cl…" at bounding box center [784, 388] width 1568 height 776
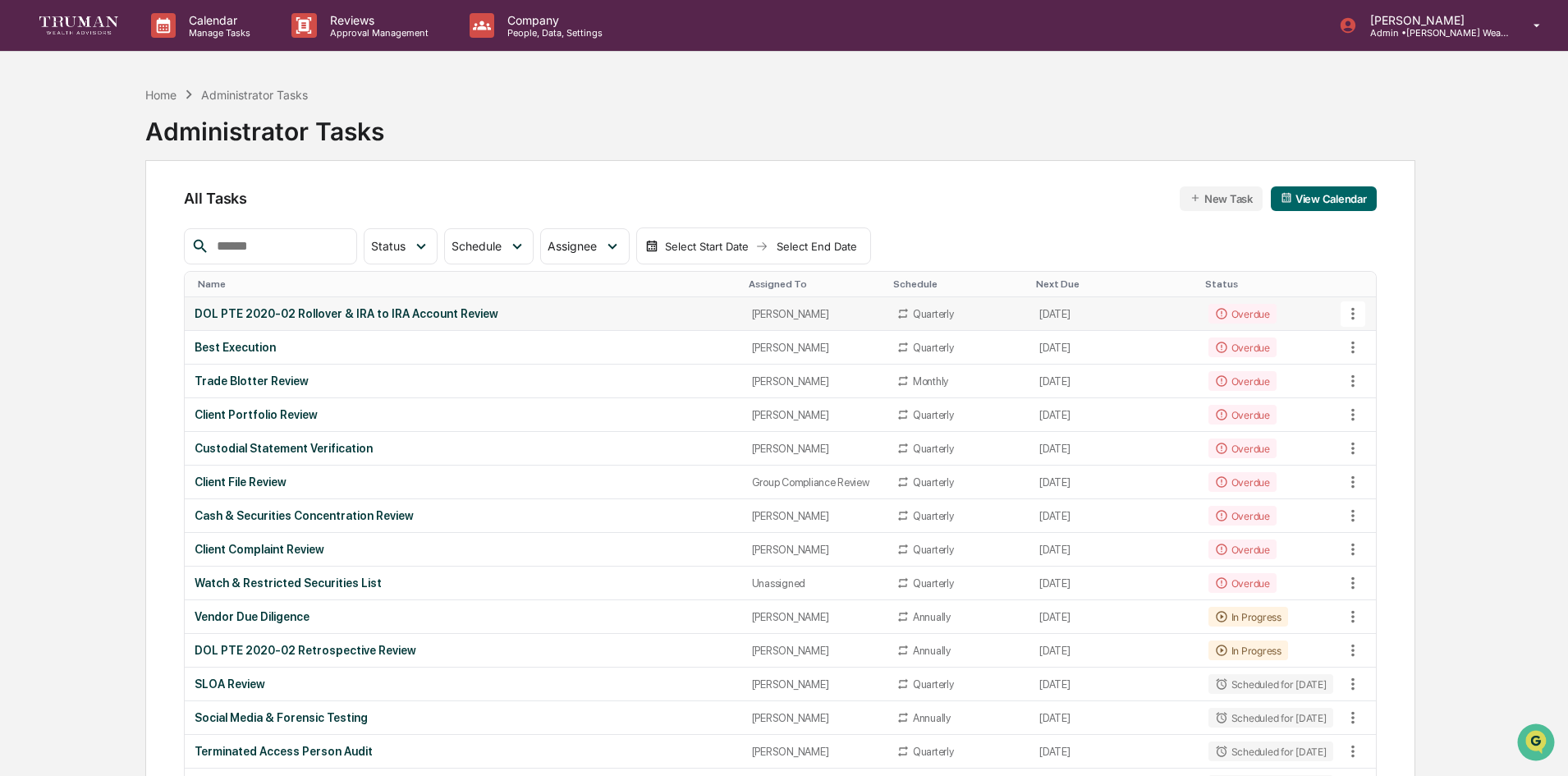
click at [295, 314] on div "DOL PTE 2020-02 Rollover & IRA to IRA Account Review" at bounding box center [463, 314] width 537 height 13
